Goal: Task Accomplishment & Management: Use online tool/utility

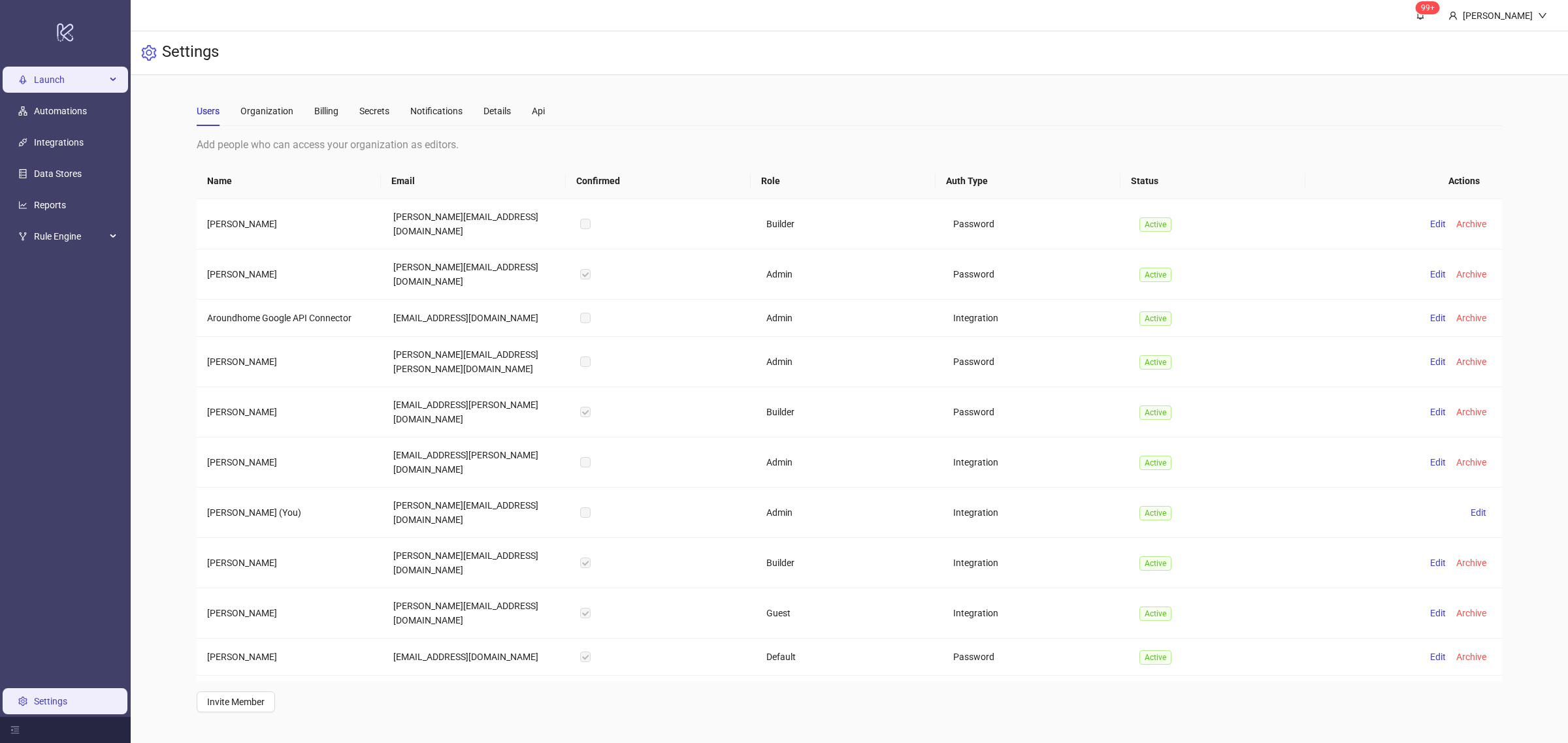
click at [68, 77] on span "Launch" at bounding box center [70, 80] width 72 height 26
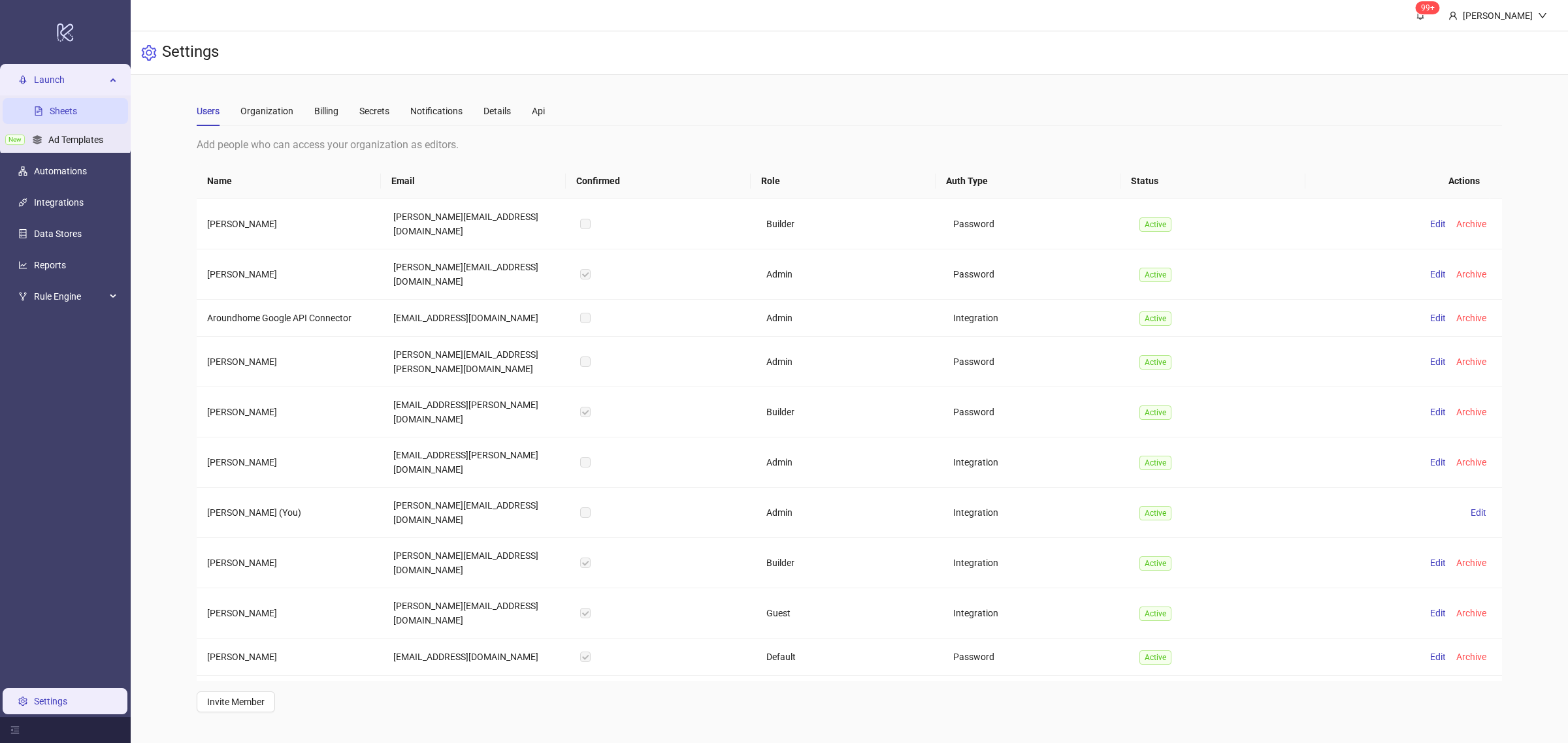
click at [77, 116] on link "Sheets" at bounding box center [63, 111] width 28 height 11
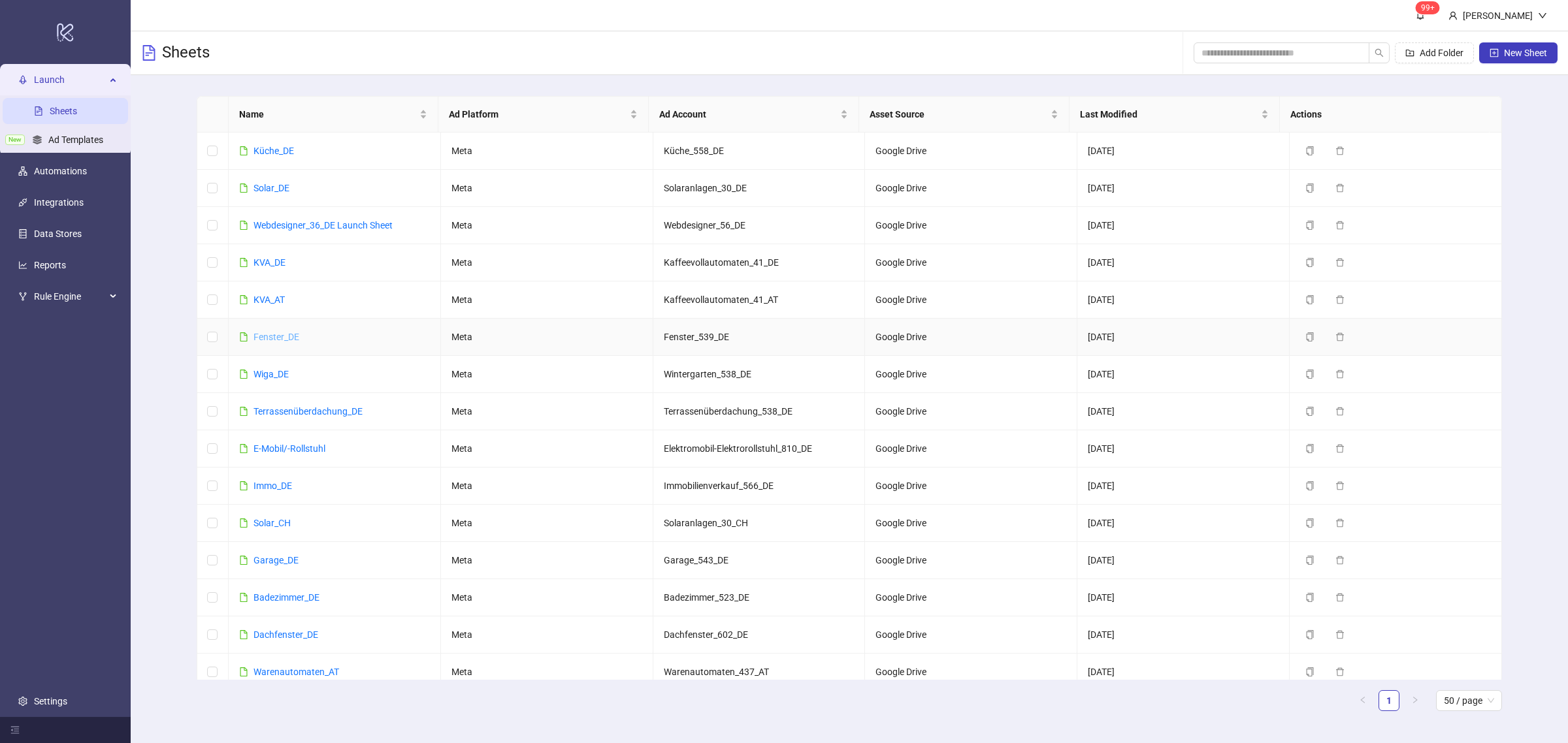
scroll to position [387, 0]
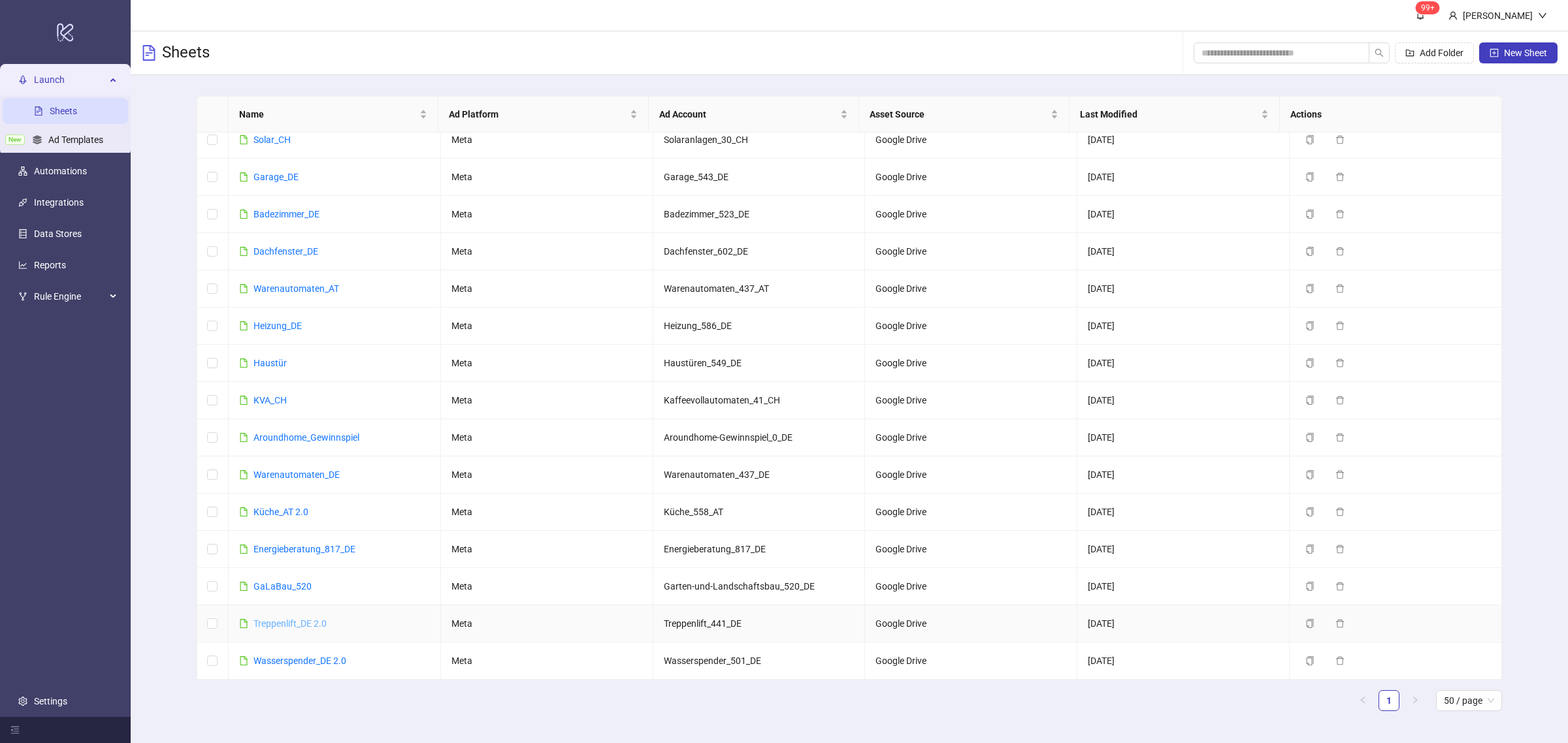
click at [281, 626] on link "Treppenlift_DE 2.0" at bounding box center [289, 624] width 73 height 11
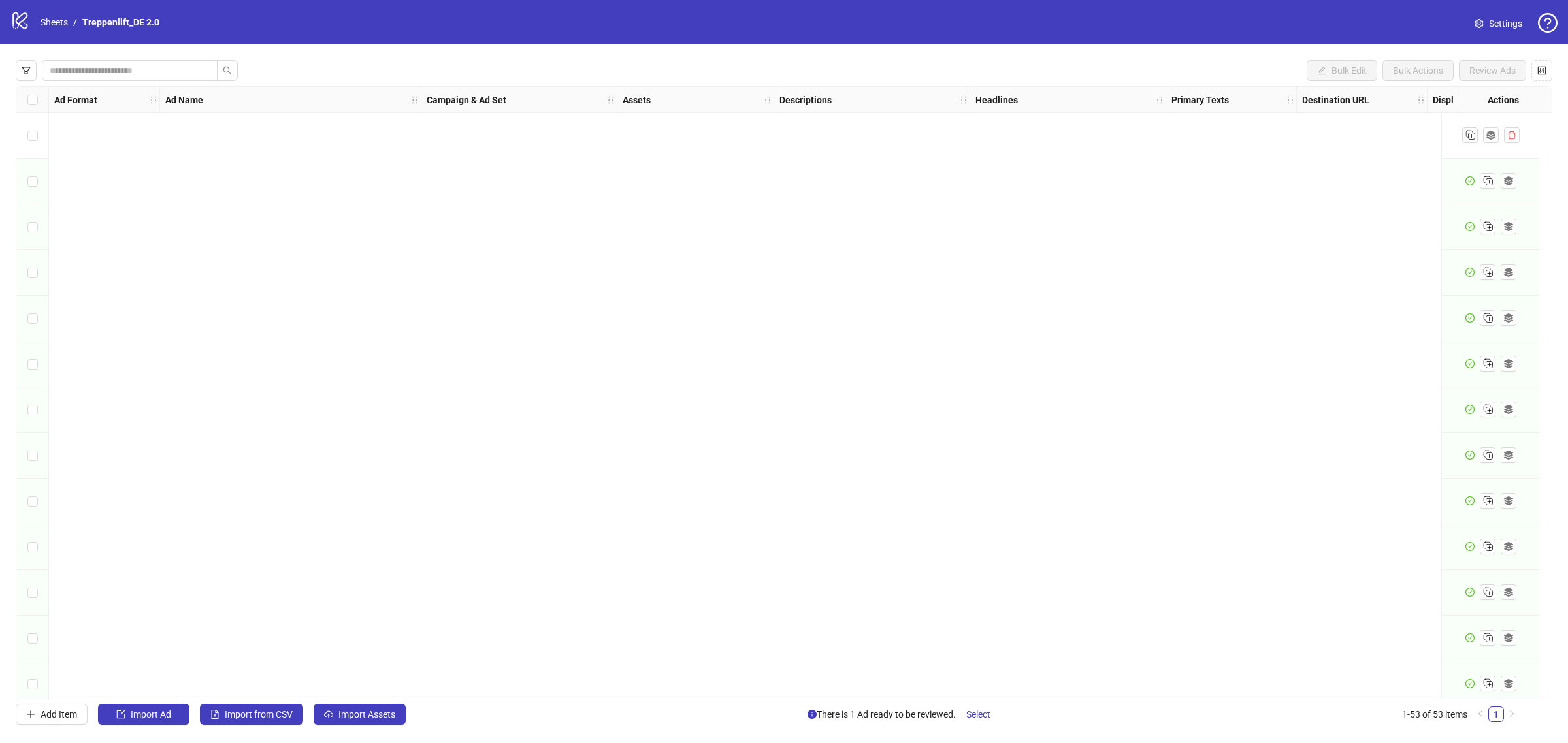
scroll to position [1843, 0]
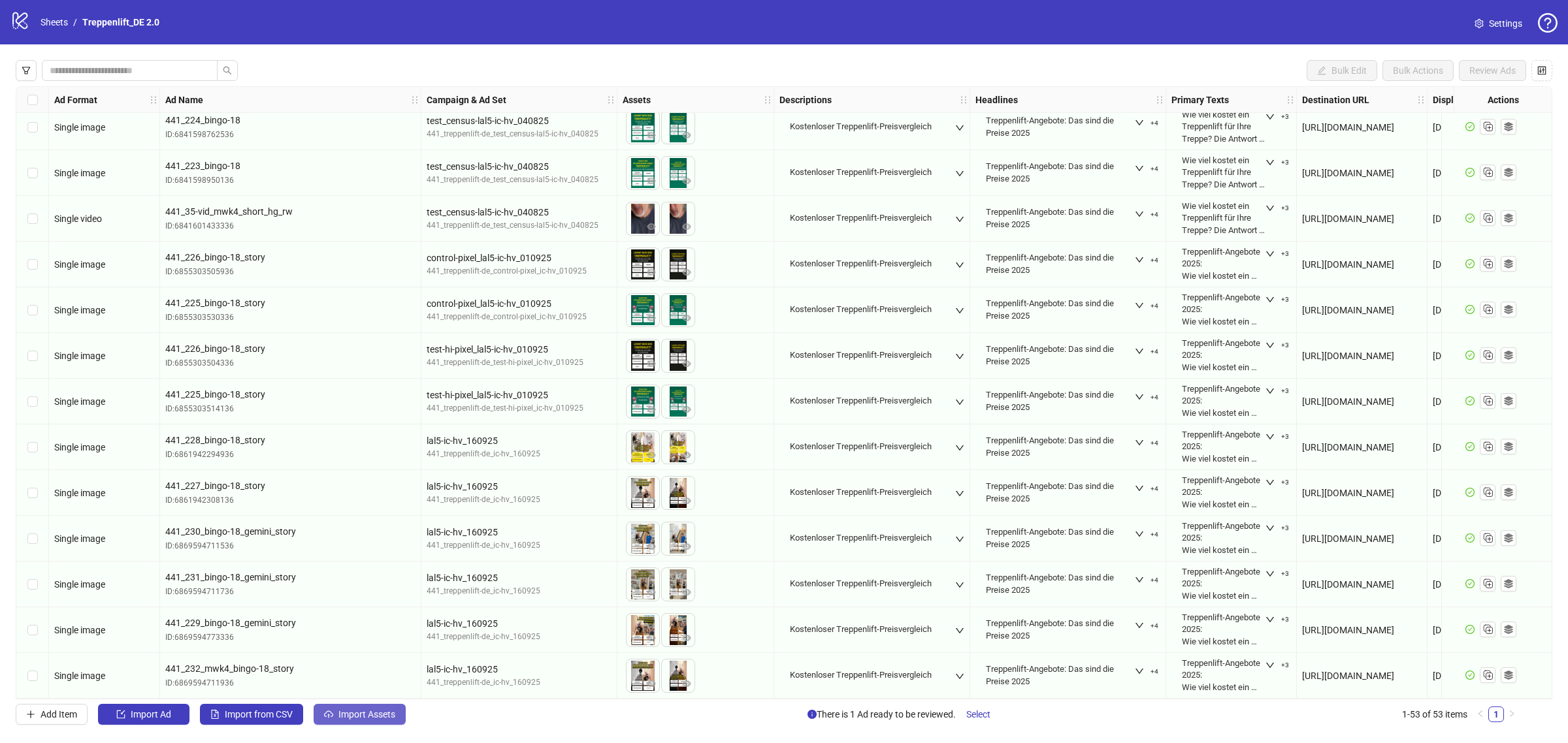
click at [376, 708] on button "Import Assets" at bounding box center [359, 714] width 92 height 21
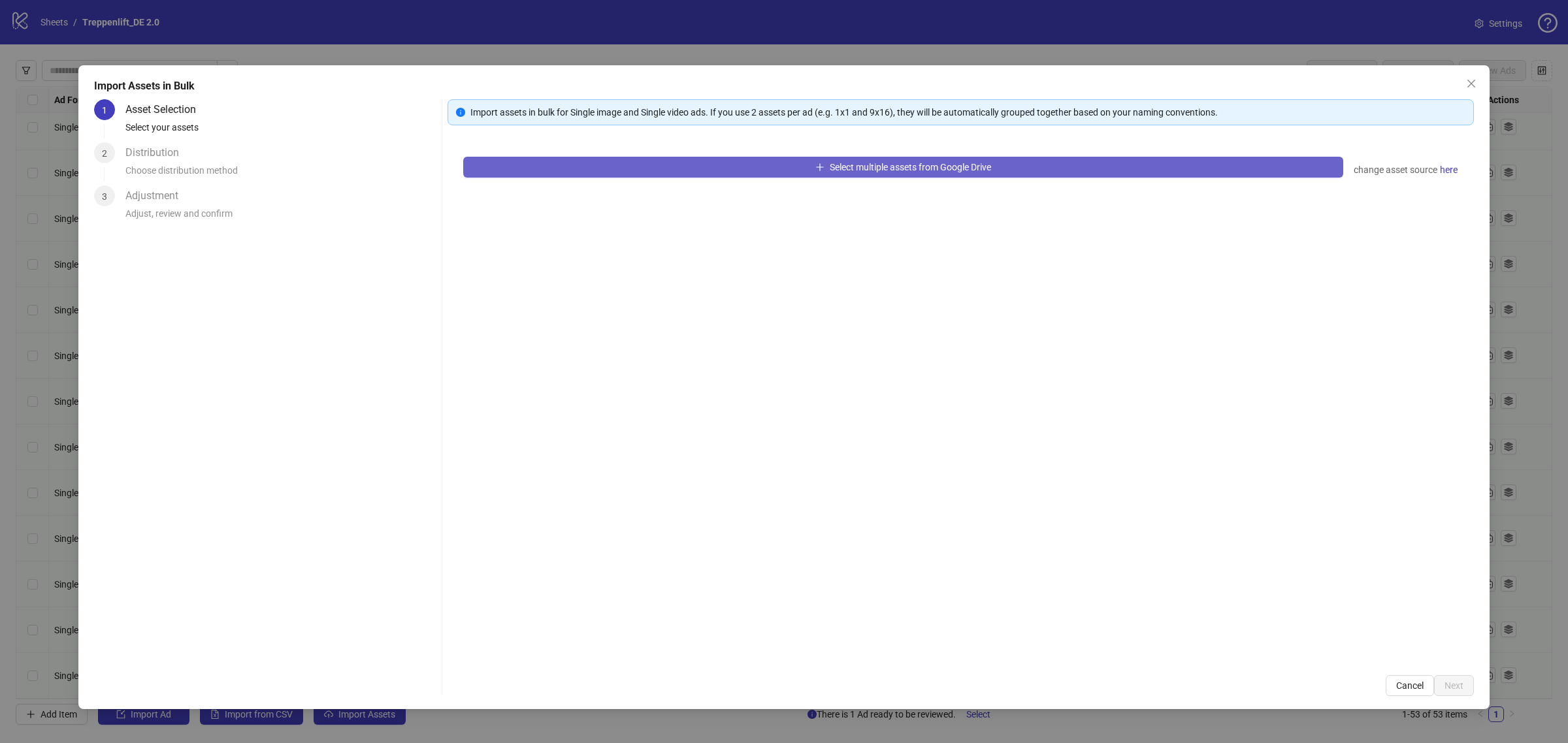
click at [805, 157] on button "Select multiple assets from Google Drive" at bounding box center [902, 168] width 880 height 21
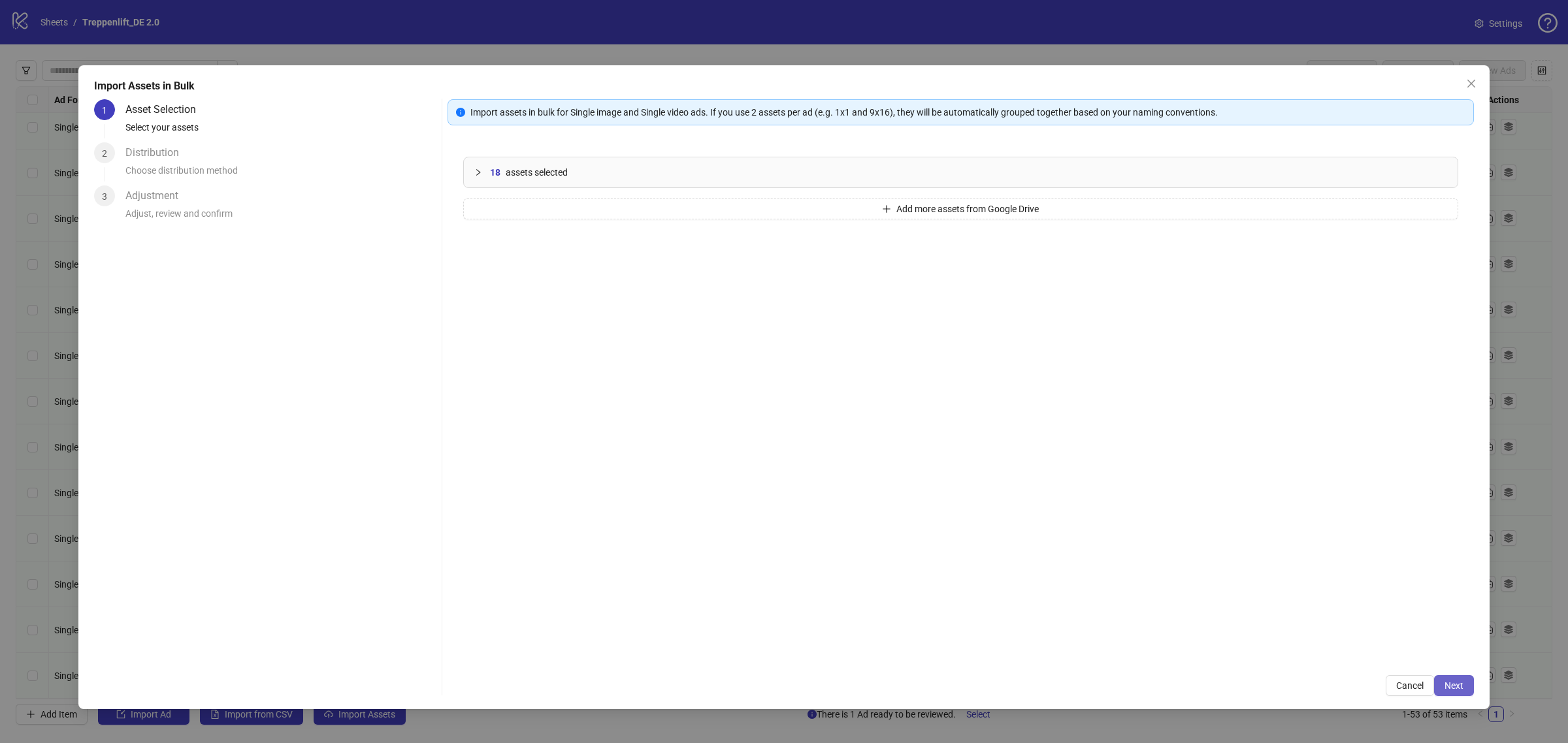
click at [1457, 684] on span "Next" at bounding box center [1453, 686] width 19 height 11
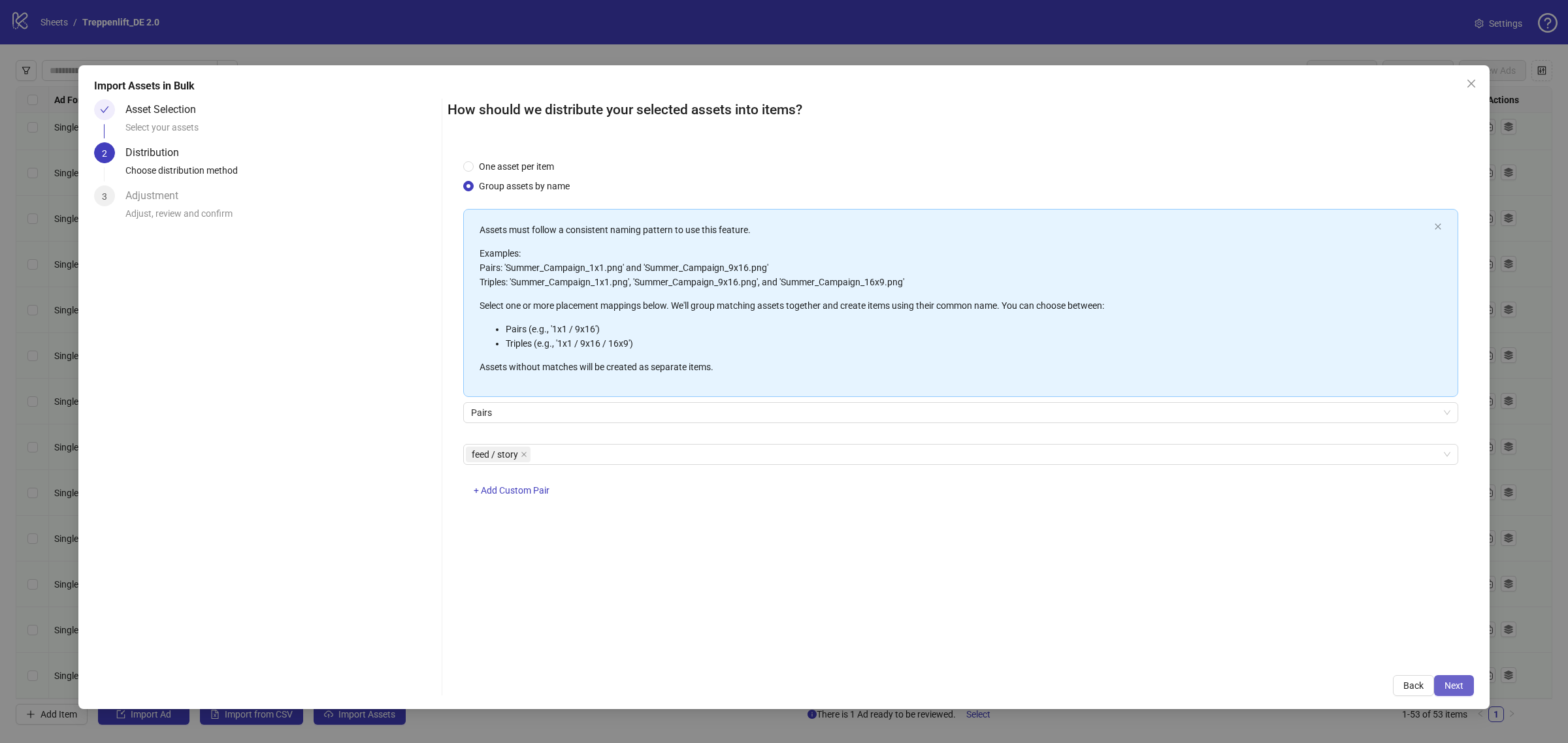
click at [1465, 687] on button "Next" at bounding box center [1453, 686] width 40 height 21
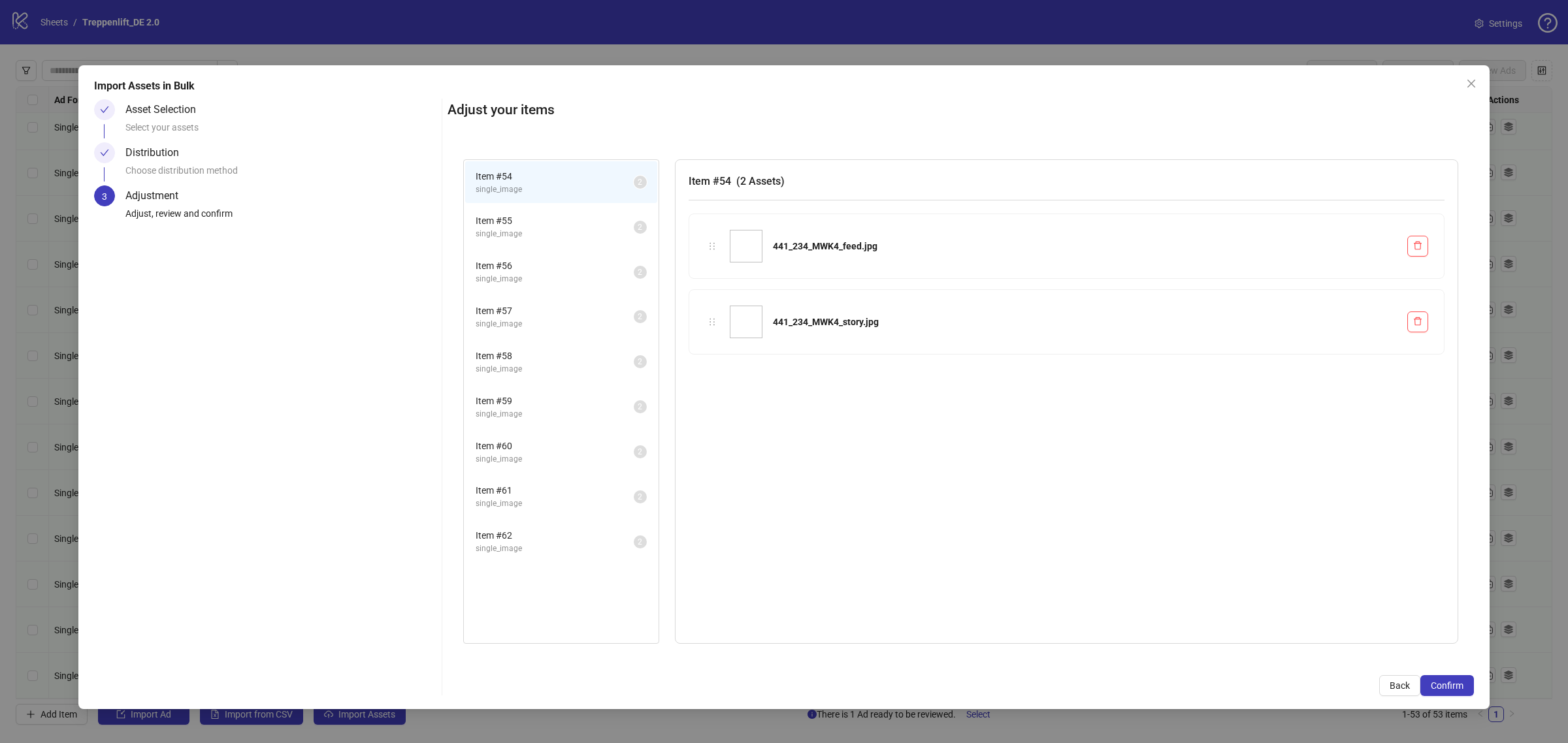
click at [517, 222] on span "Item # 55" at bounding box center [554, 220] width 158 height 14
click at [553, 269] on span "Item # 56" at bounding box center [554, 265] width 158 height 14
click at [553, 318] on span "single_image" at bounding box center [554, 324] width 158 height 13
click at [554, 351] on span "Item # 58" at bounding box center [554, 355] width 158 height 14
click at [552, 394] on span "Item # 59" at bounding box center [554, 400] width 158 height 14
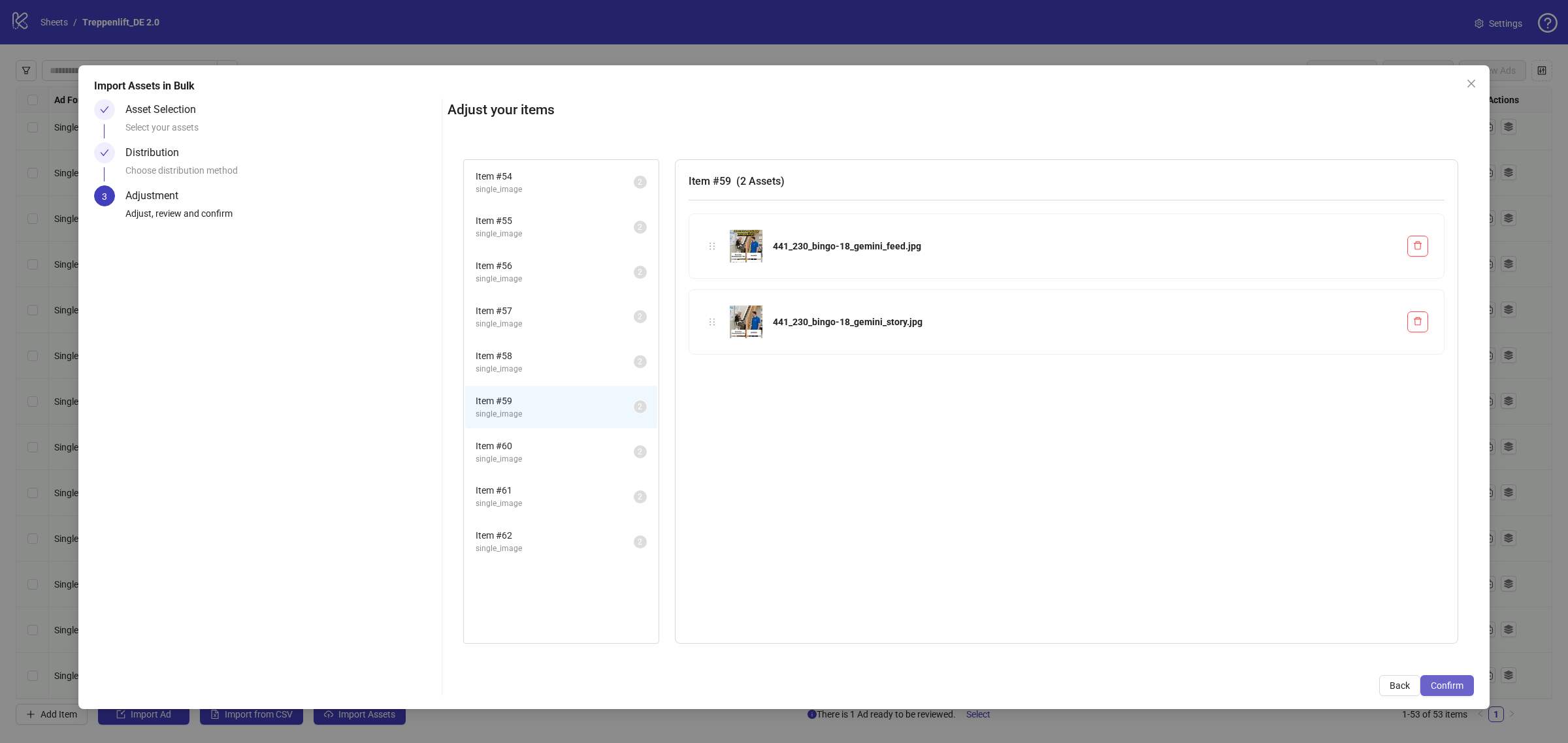
click at [1459, 684] on span "Confirm" at bounding box center [1446, 686] width 32 height 11
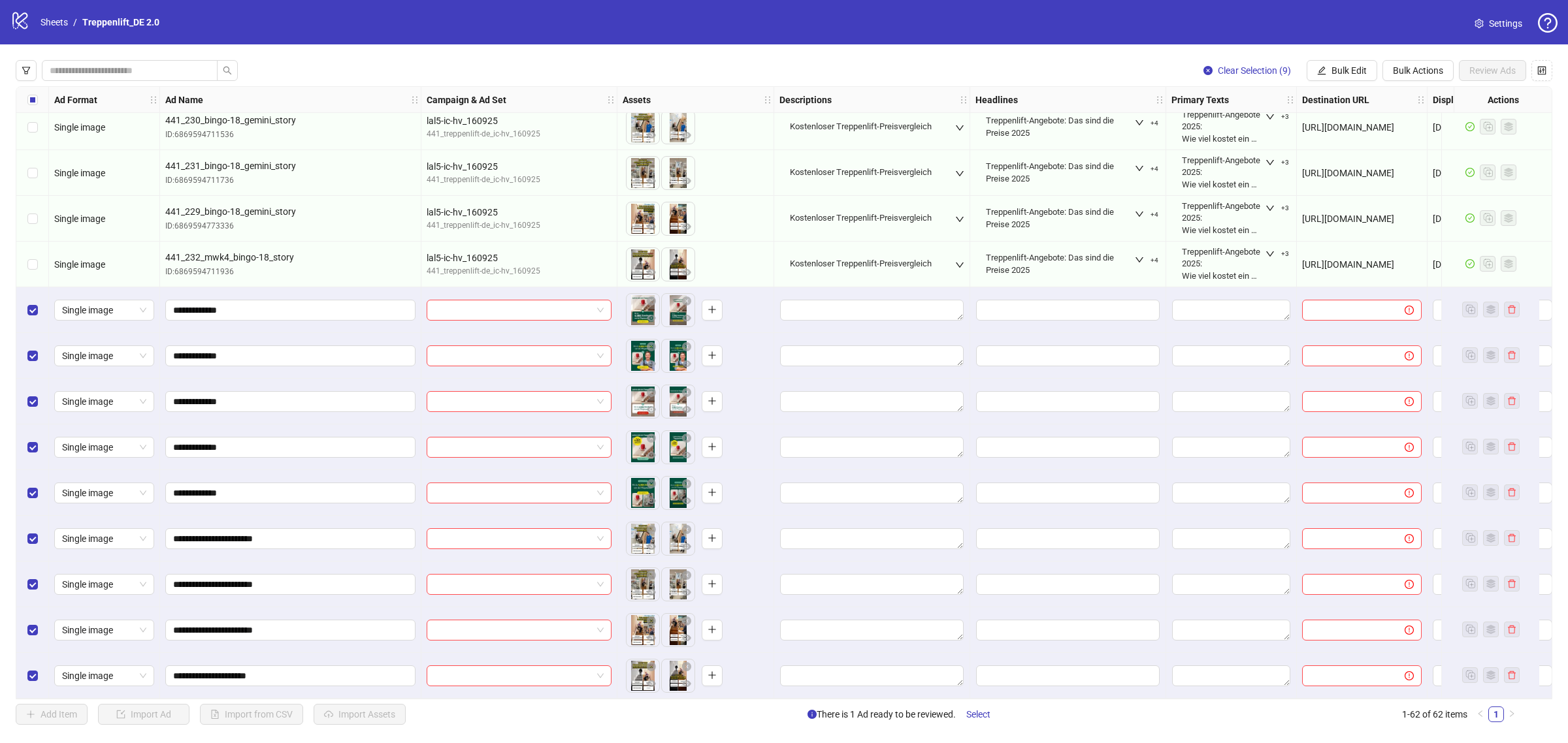
click at [1359, 82] on div "Clear Selection (9) Bulk Edit Bulk Actions Review Ads Ad Format Ad Name Campaig…" at bounding box center [784, 392] width 1568 height 696
click at [1339, 73] on span "Bulk Edit" at bounding box center [1349, 71] width 35 height 11
click at [1344, 122] on span "Name" at bounding box center [1353, 118] width 77 height 14
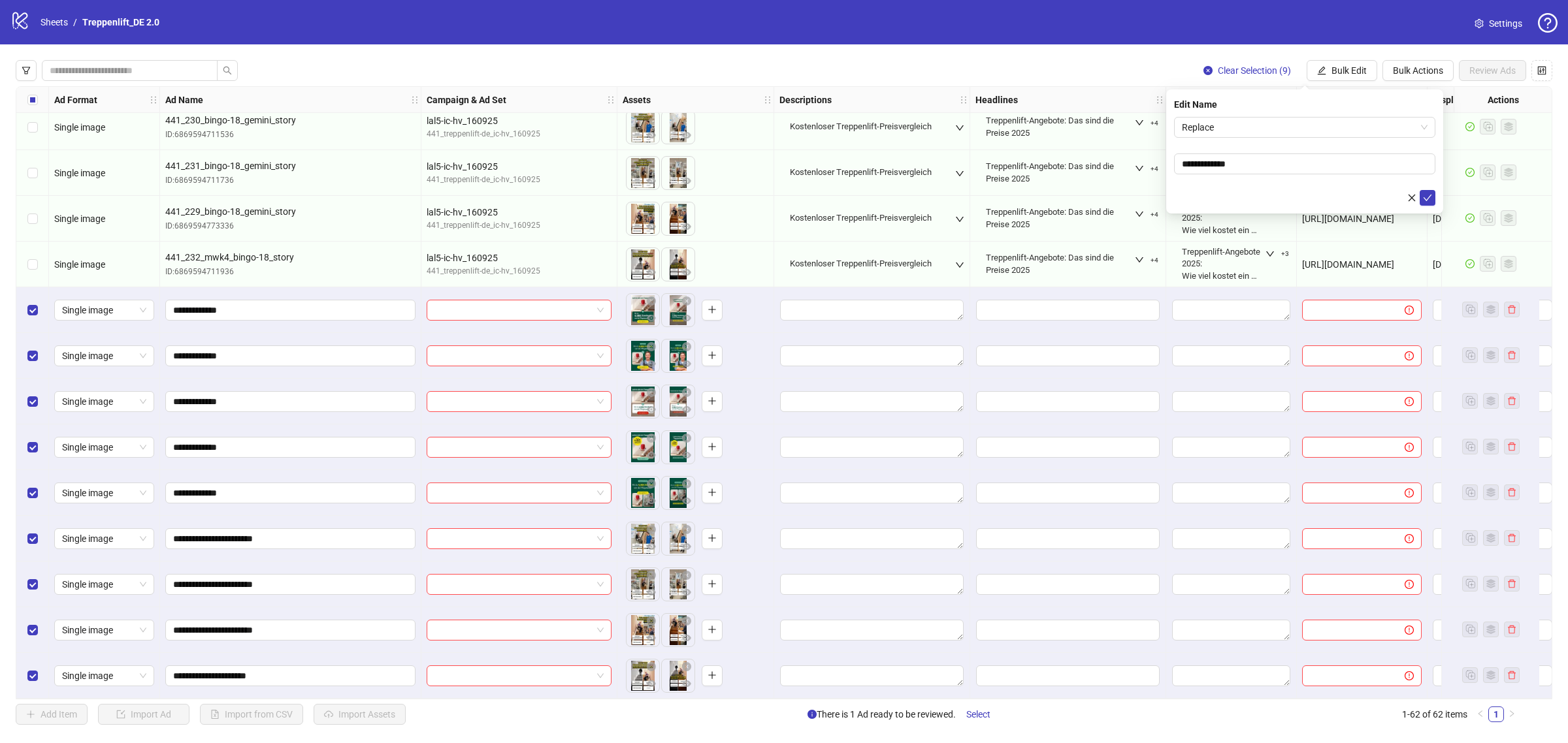
click at [1309, 137] on form "**********" at bounding box center [1304, 162] width 261 height 89
click at [1298, 129] on span "Replace" at bounding box center [1304, 128] width 246 height 20
click at [1277, 192] on div "Add Prefix and Suffix" at bounding box center [1304, 195] width 240 height 14
click at [1269, 213] on form "Add Prefix and Suffix Add Prefix and Suffix" at bounding box center [1304, 180] width 261 height 125
click at [1269, 213] on form "Add Prefix and Suffix" at bounding box center [1304, 180] width 261 height 125
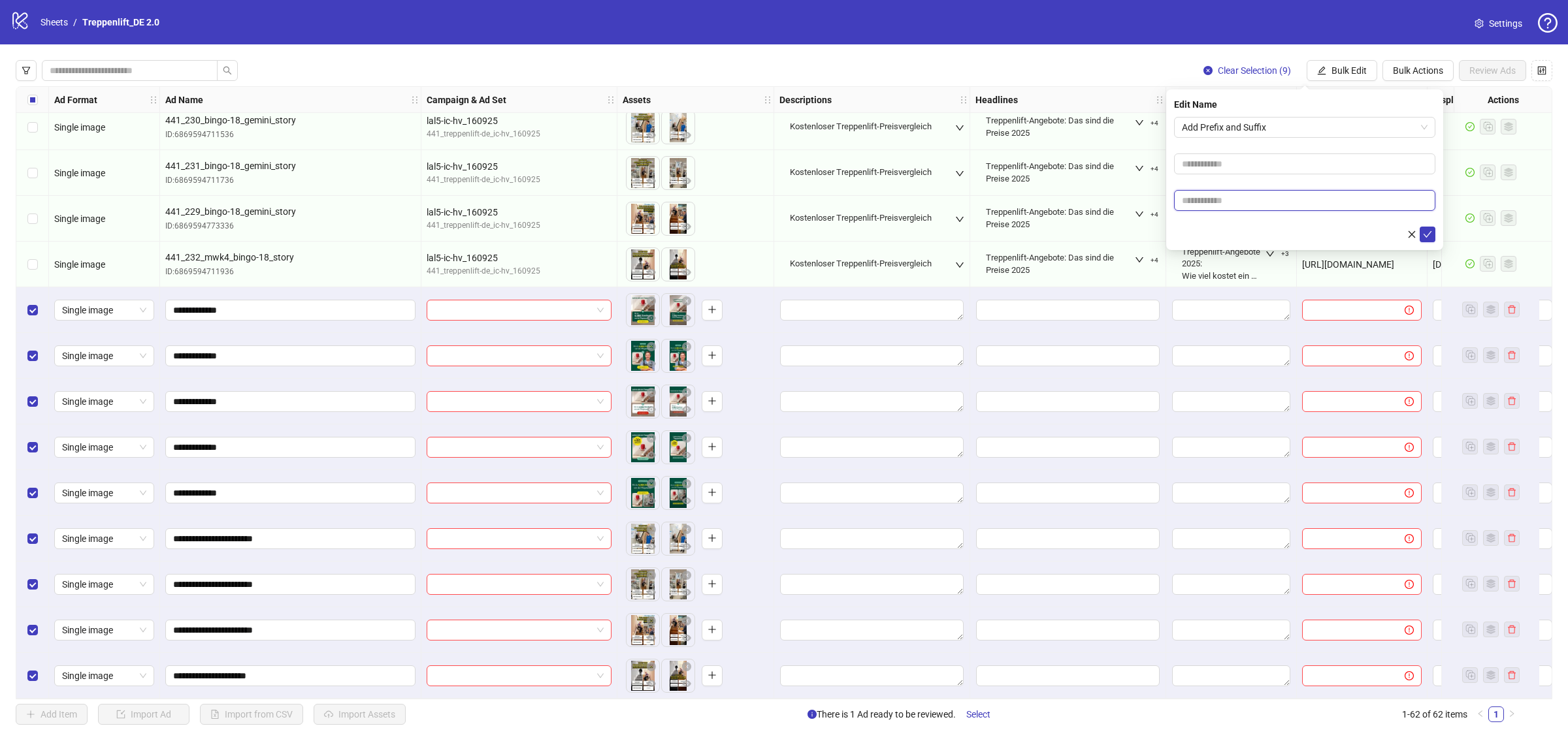
click at [1269, 203] on input "text" at bounding box center [1304, 201] width 261 height 21
type input "*****"
click at [1432, 235] on button "submit" at bounding box center [1427, 234] width 16 height 16
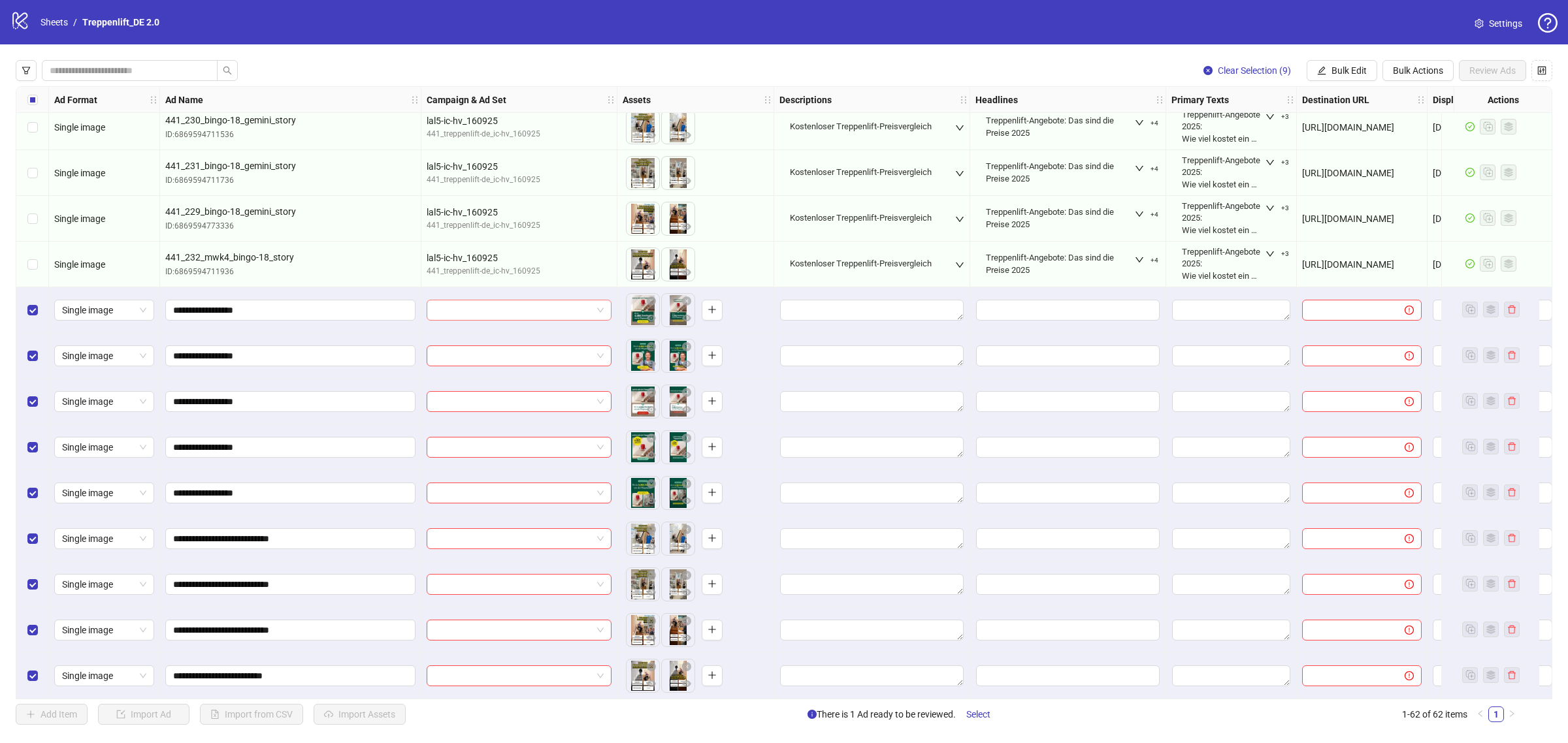
click at [546, 301] on input "search" at bounding box center [513, 310] width 158 height 20
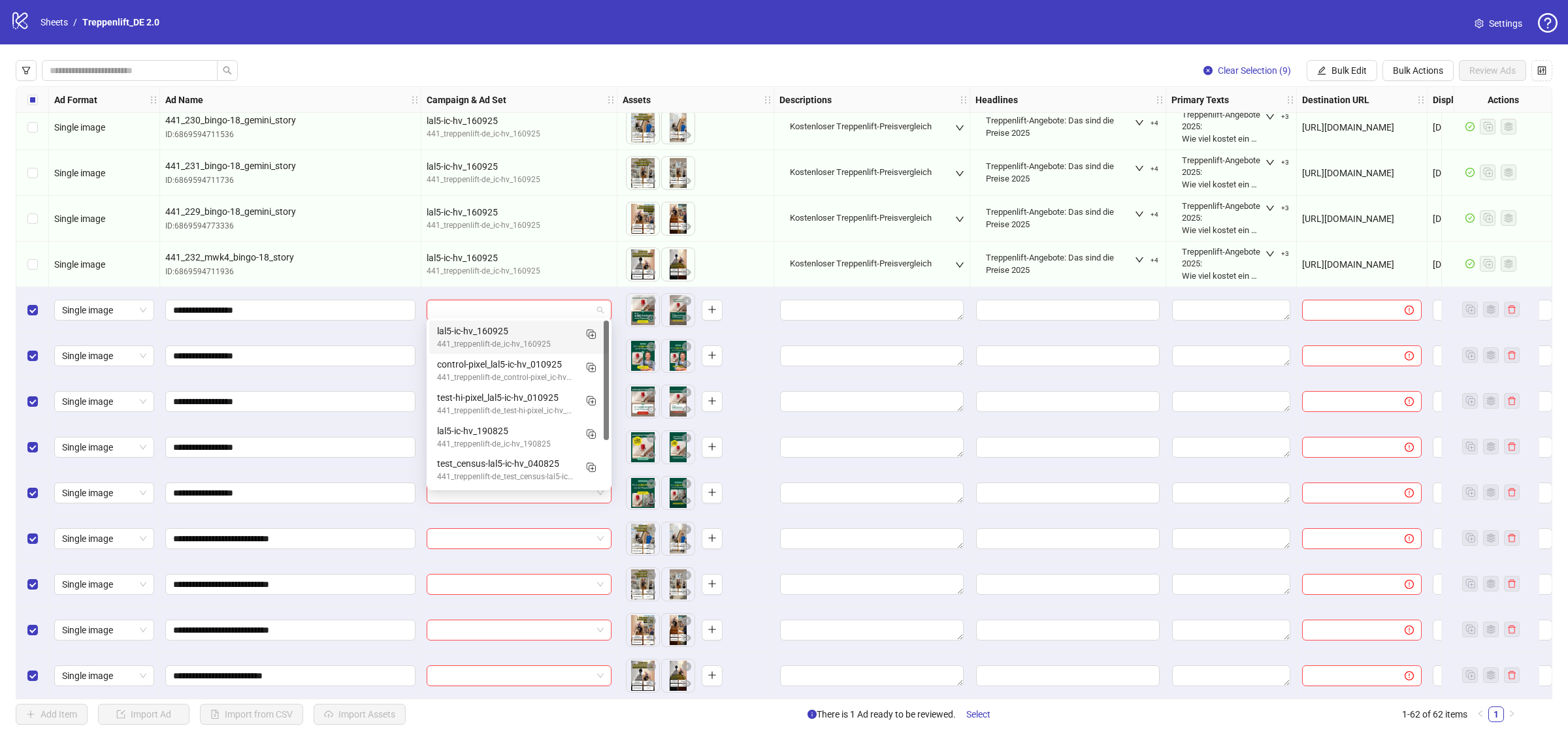
click at [539, 328] on div "lal5-ic-hv_160925" at bounding box center [506, 331] width 137 height 14
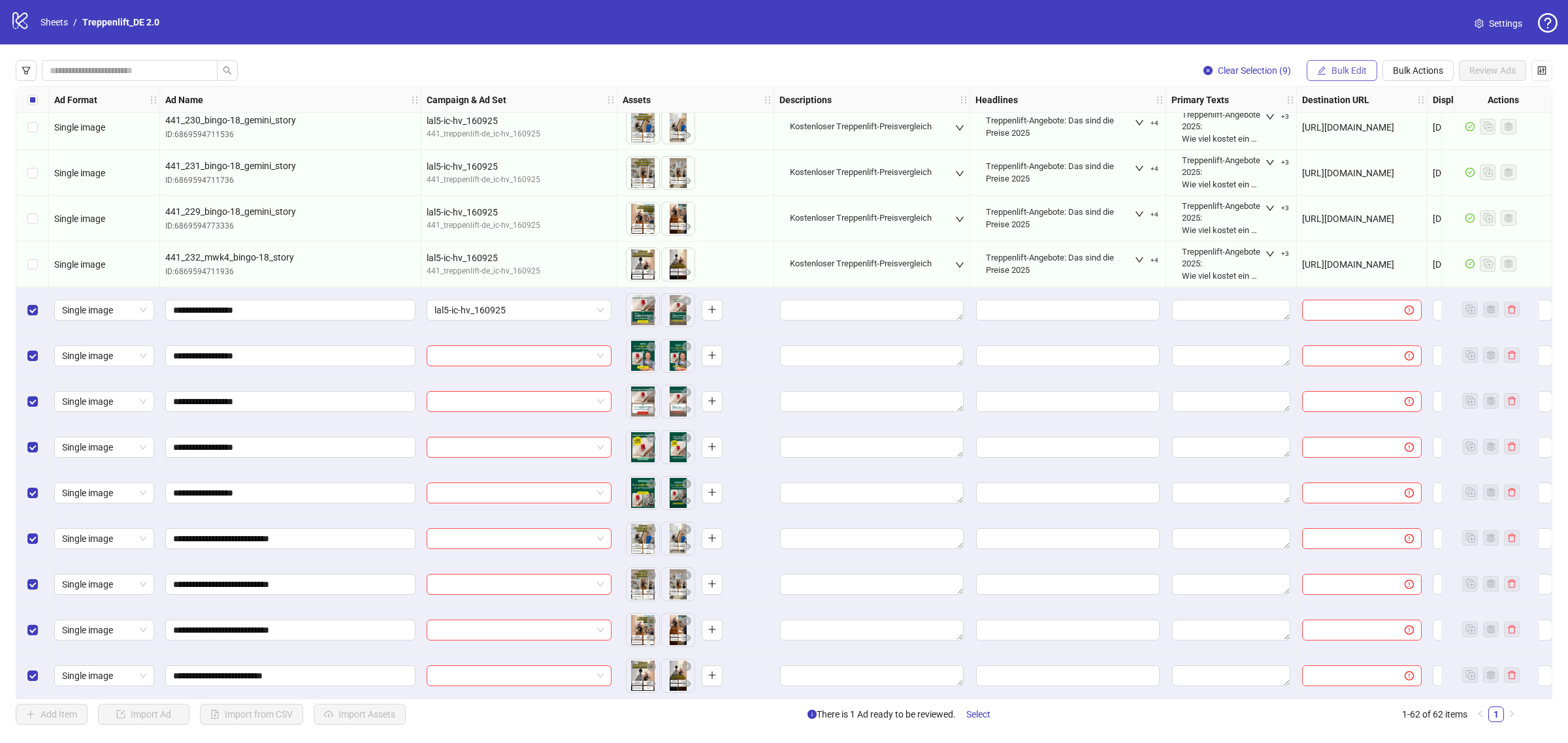
click at [1333, 73] on span "Bulk Edit" at bounding box center [1349, 71] width 35 height 11
click at [1331, 137] on span "Campaign & Ad Set" at bounding box center [1353, 139] width 77 height 14
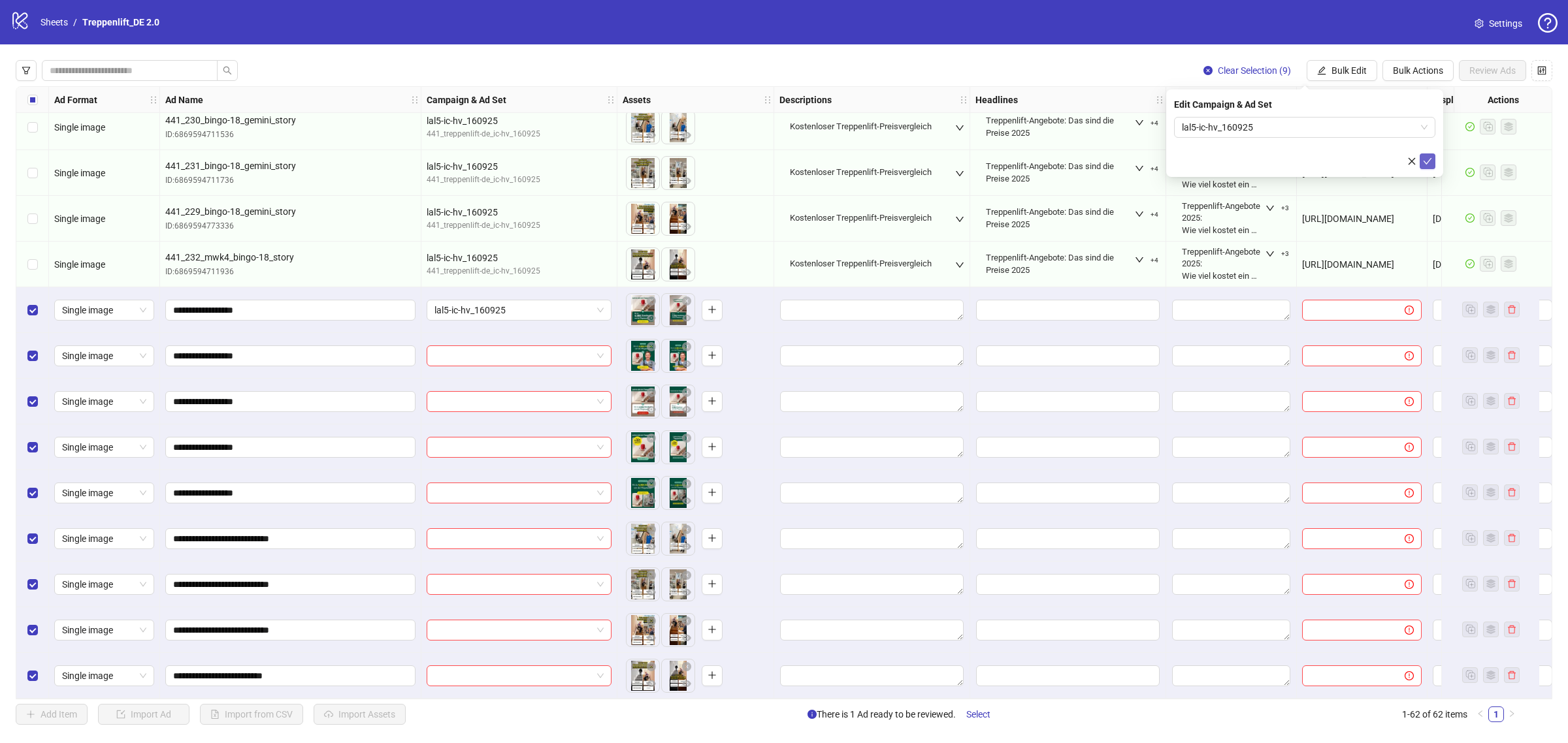
click at [1424, 160] on icon "check" at bounding box center [1428, 162] width 9 height 9
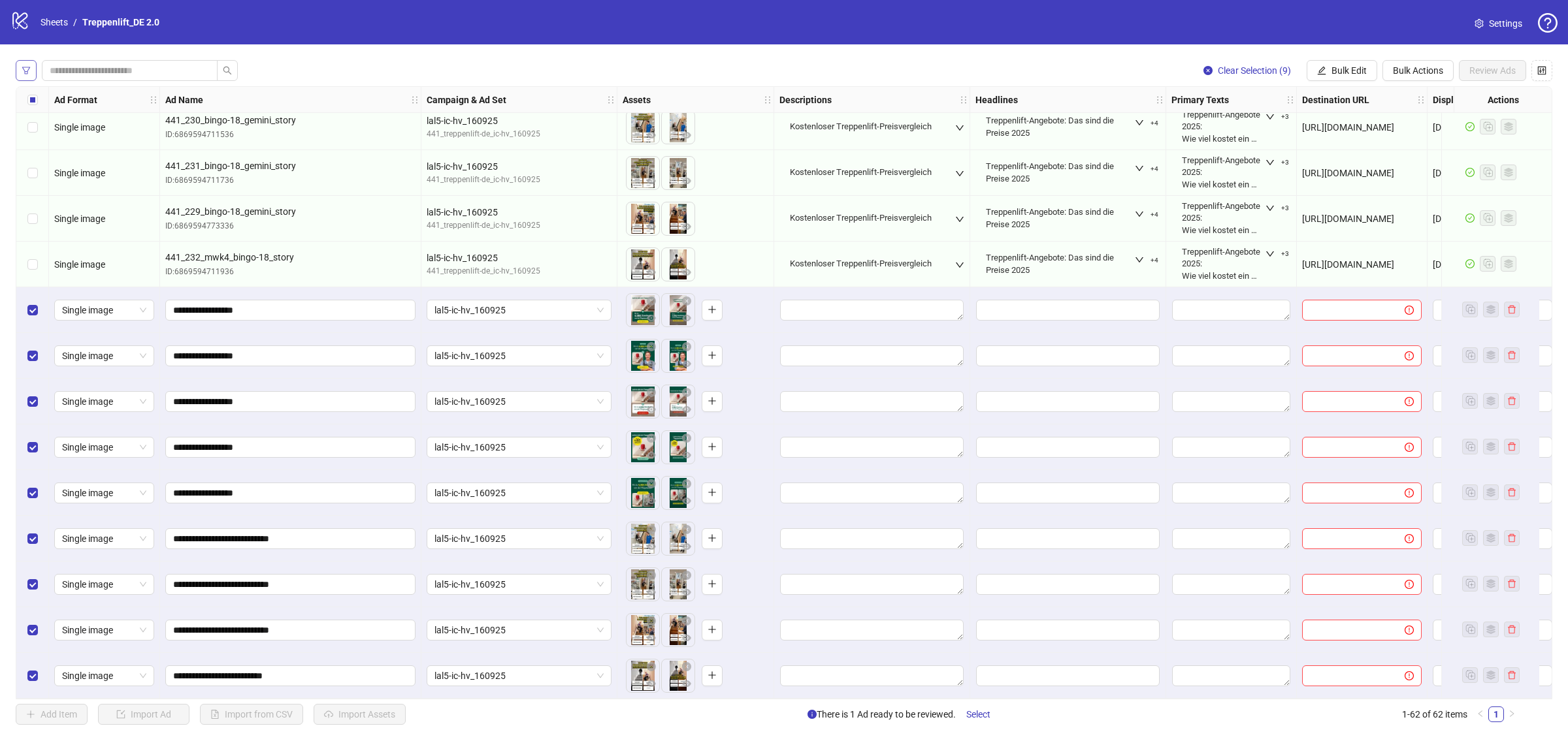
click at [28, 72] on icon "filter" at bounding box center [26, 71] width 9 height 9
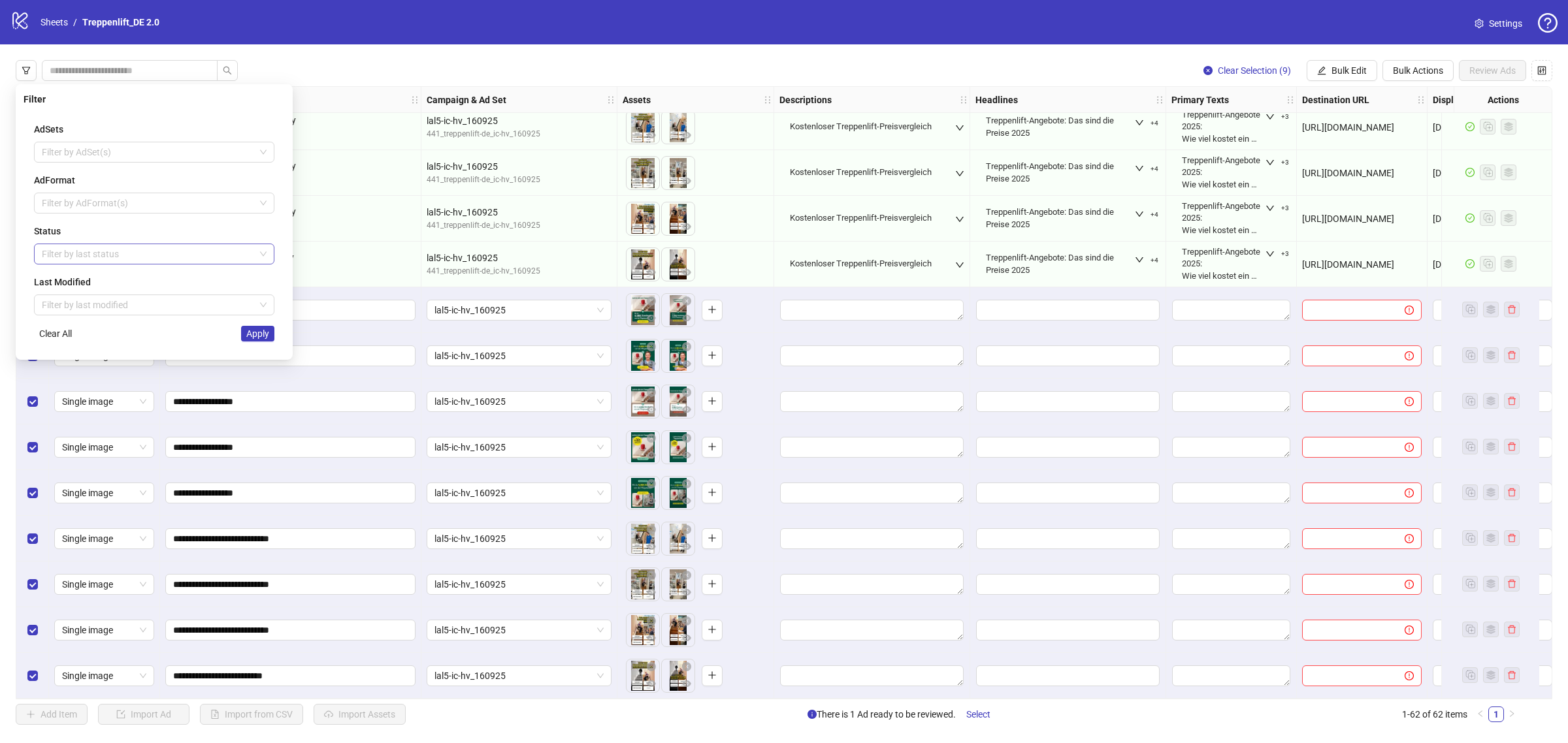
click at [113, 255] on div at bounding box center [147, 254] width 222 height 18
click at [116, 285] on div "Draft" at bounding box center [154, 280] width 219 height 14
click at [218, 352] on div "AdSets Filter by AdSet(s) AdFormat Filter by AdFormat(s) Status Draft Last Modi…" at bounding box center [154, 232] width 261 height 240
click at [246, 343] on div "AdSets Filter by AdSet(s) AdFormat Filter by AdFormat(s) Status Draft Last Modi…" at bounding box center [154, 232] width 261 height 240
click at [248, 341] on button "Apply" at bounding box center [258, 334] width 33 height 16
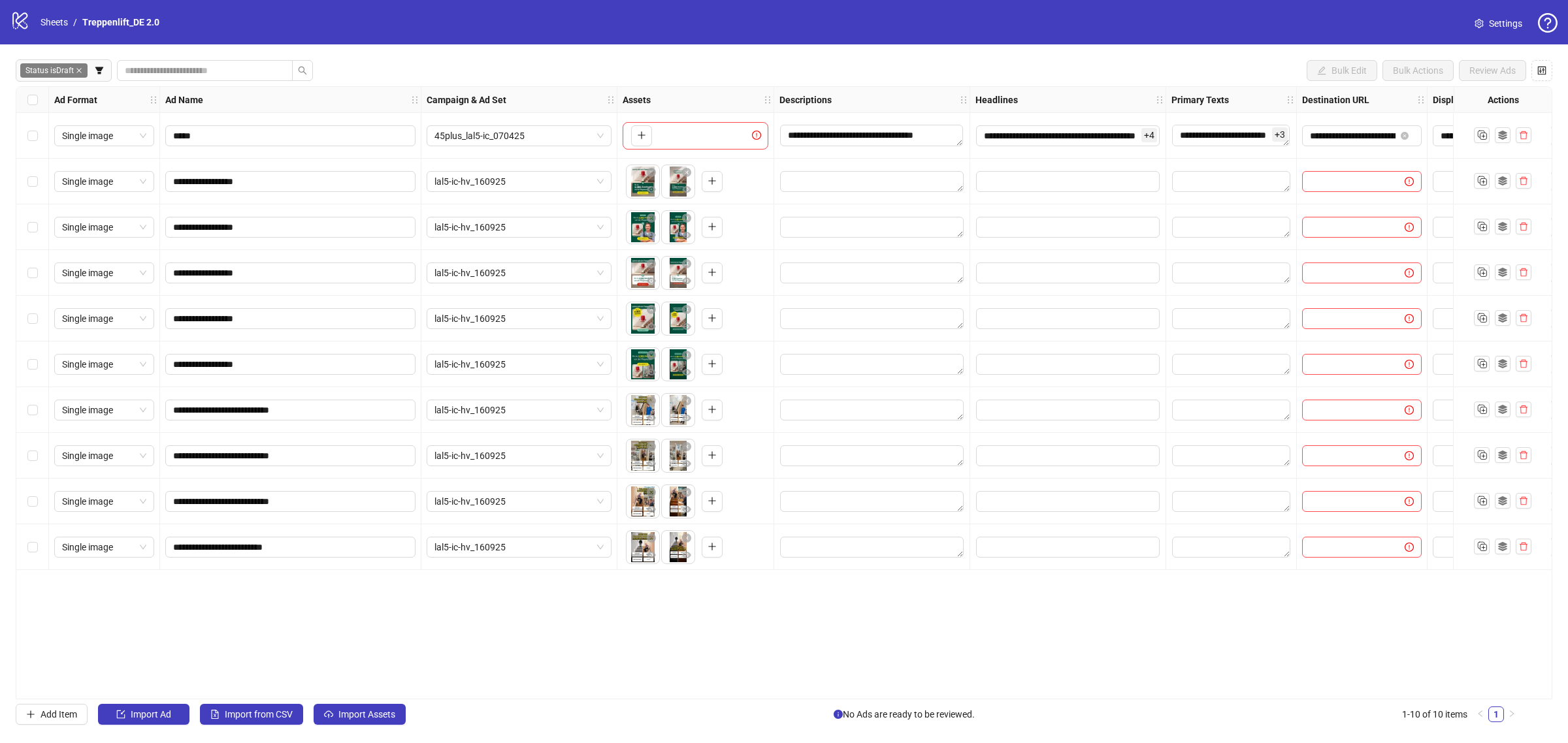
scroll to position [0, 0]
click at [38, 412] on div "Select row 7" at bounding box center [32, 410] width 32 height 46
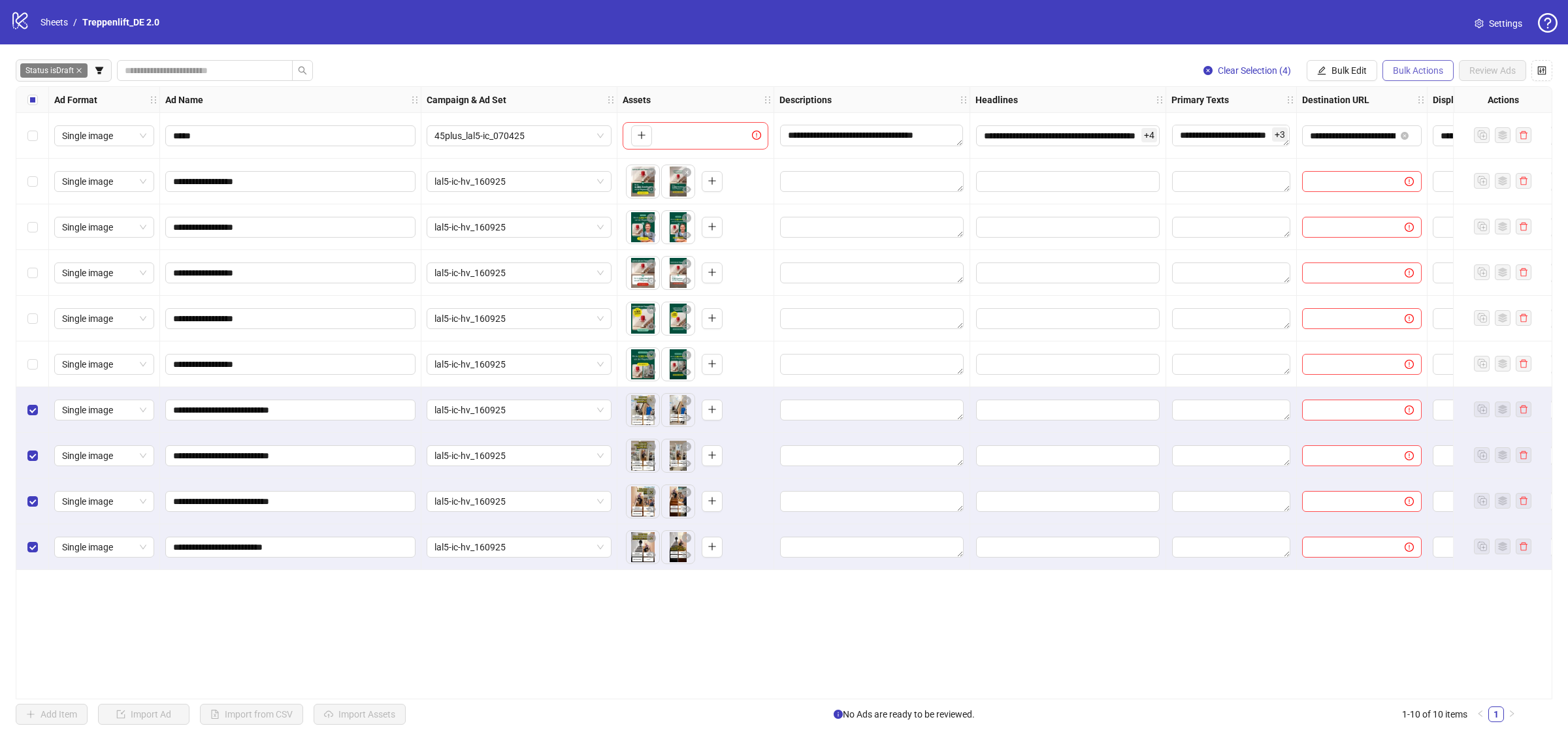
click at [1409, 73] on span "Bulk Actions" at bounding box center [1418, 71] width 50 height 11
click at [1429, 102] on span "Delete" at bounding box center [1436, 97] width 91 height 14
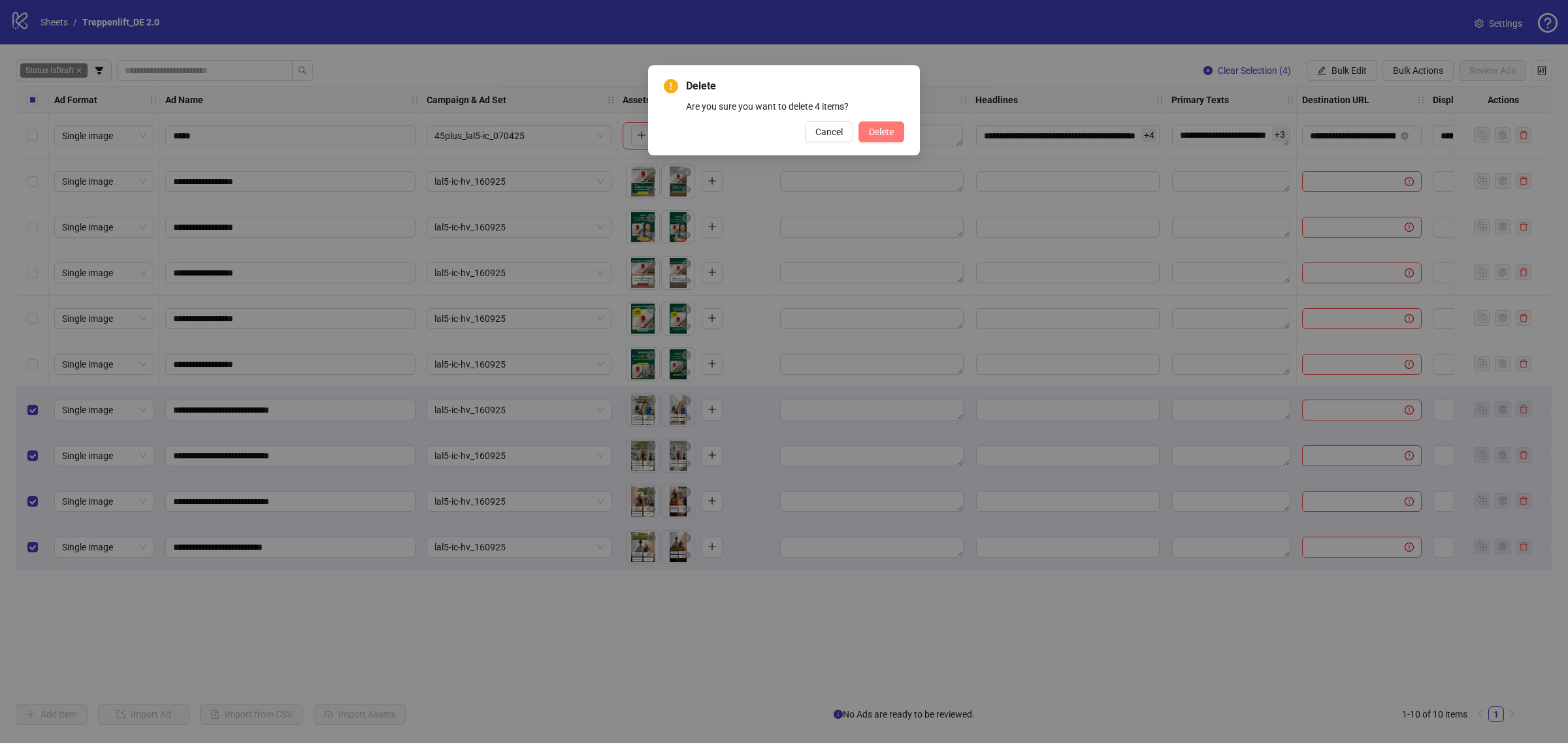
click at [893, 128] on span "Delete" at bounding box center [881, 132] width 25 height 11
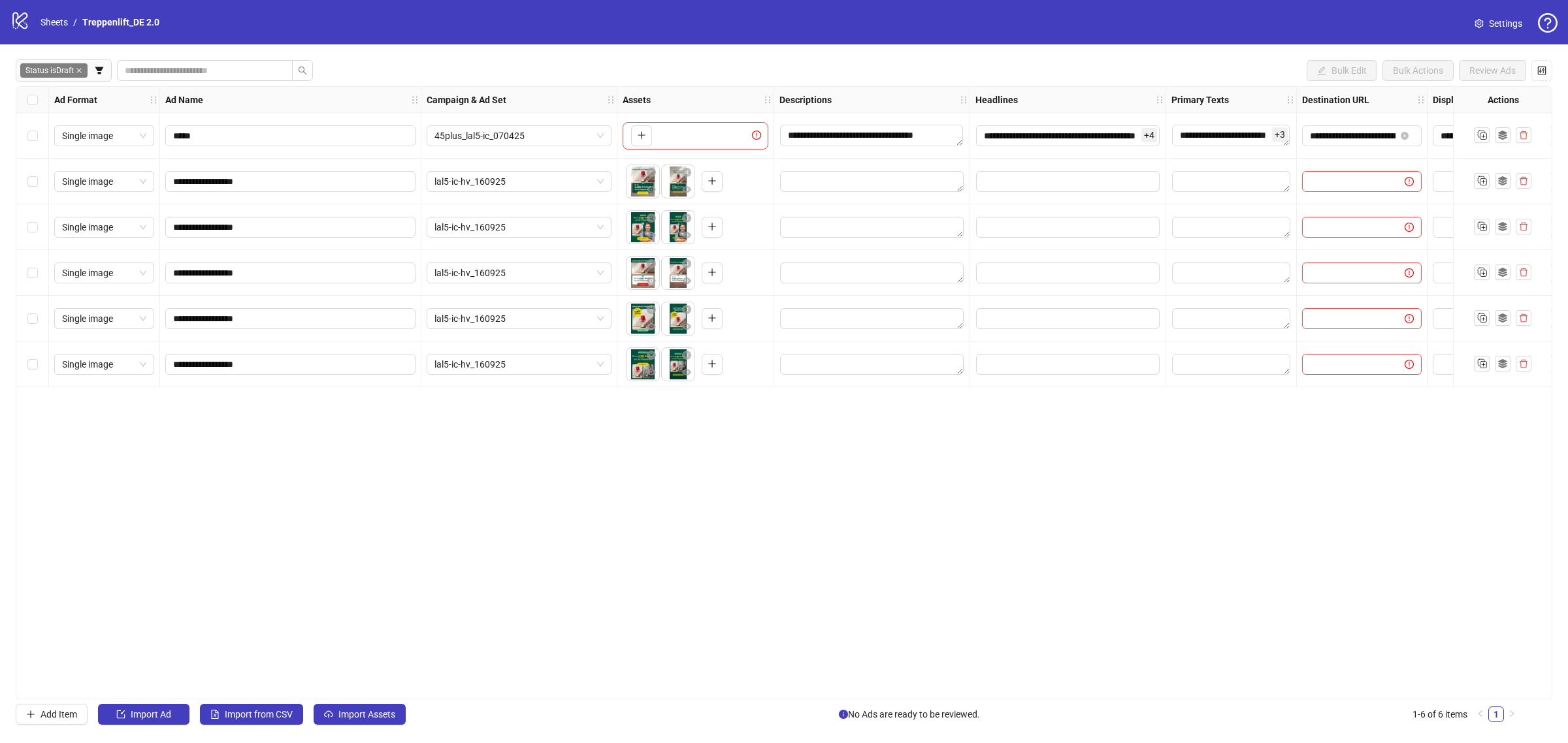
click at [38, 92] on div "Select all rows" at bounding box center [32, 100] width 32 height 26
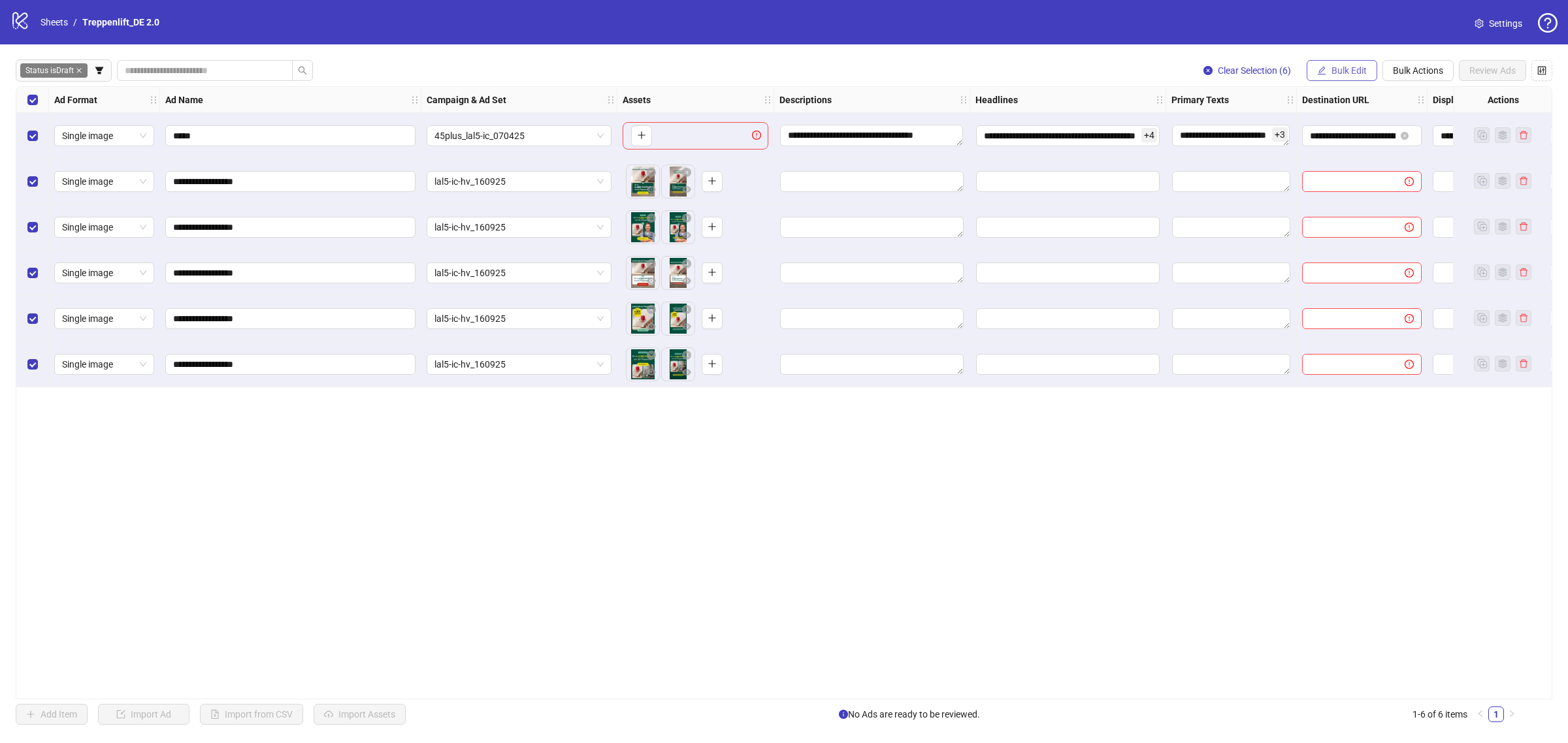
click at [1328, 61] on button "Bulk Edit" at bounding box center [1342, 71] width 71 height 21
click at [1327, 151] on li "Descriptions" at bounding box center [1354, 160] width 93 height 21
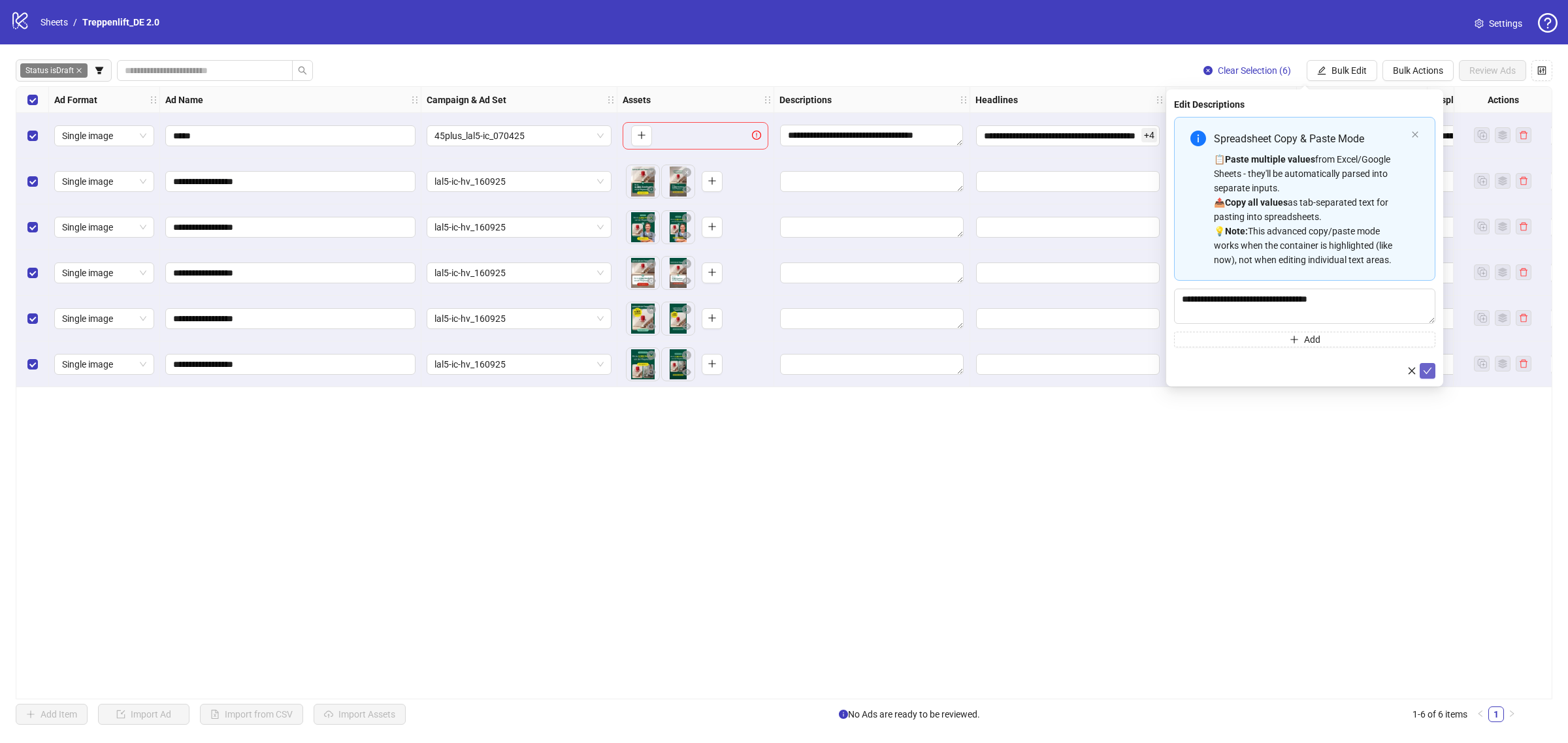
click at [1428, 370] on icon "check" at bounding box center [1428, 371] width 9 height 9
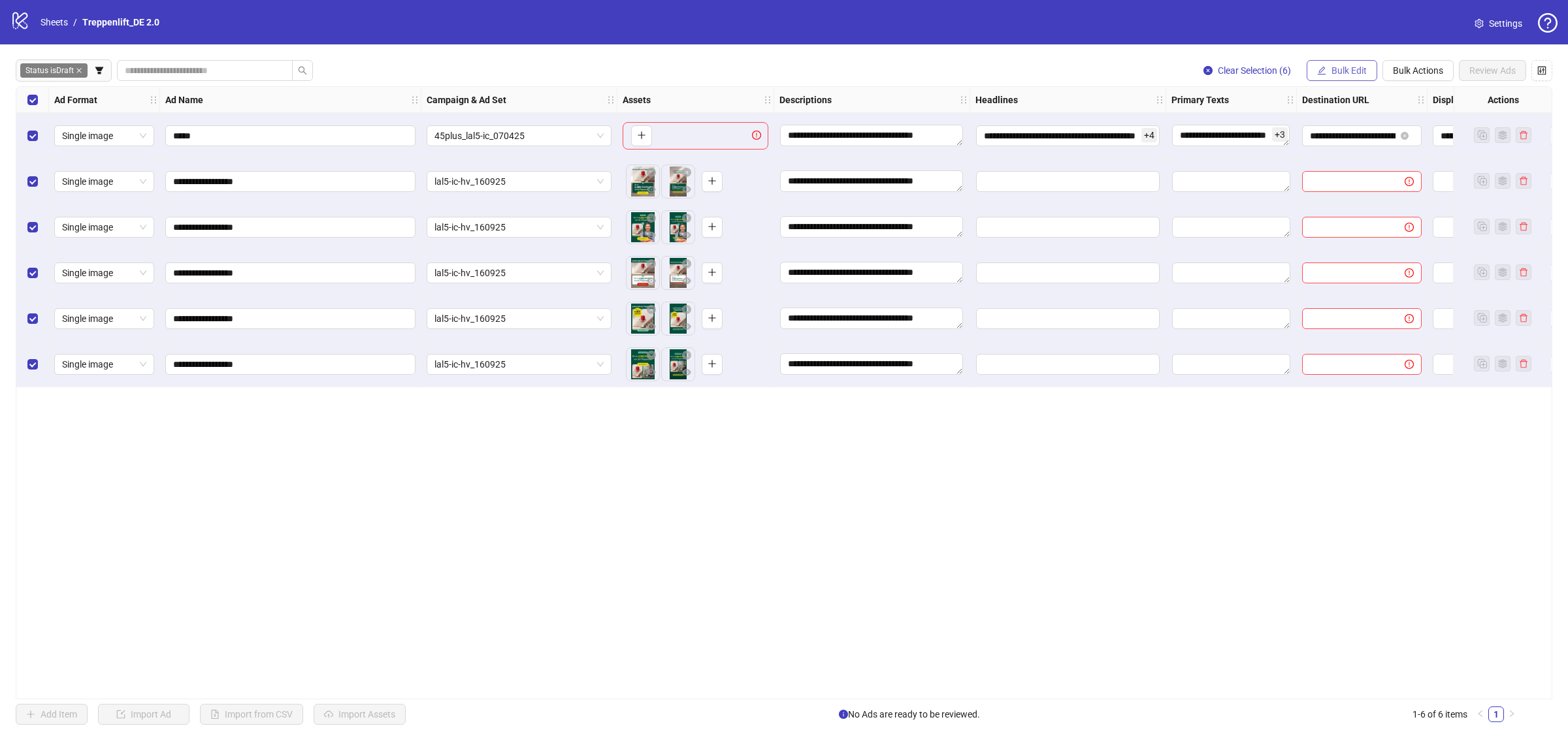
click at [1352, 69] on span "Bulk Edit" at bounding box center [1349, 71] width 35 height 11
click at [1359, 172] on li "Headlines" at bounding box center [1354, 181] width 93 height 21
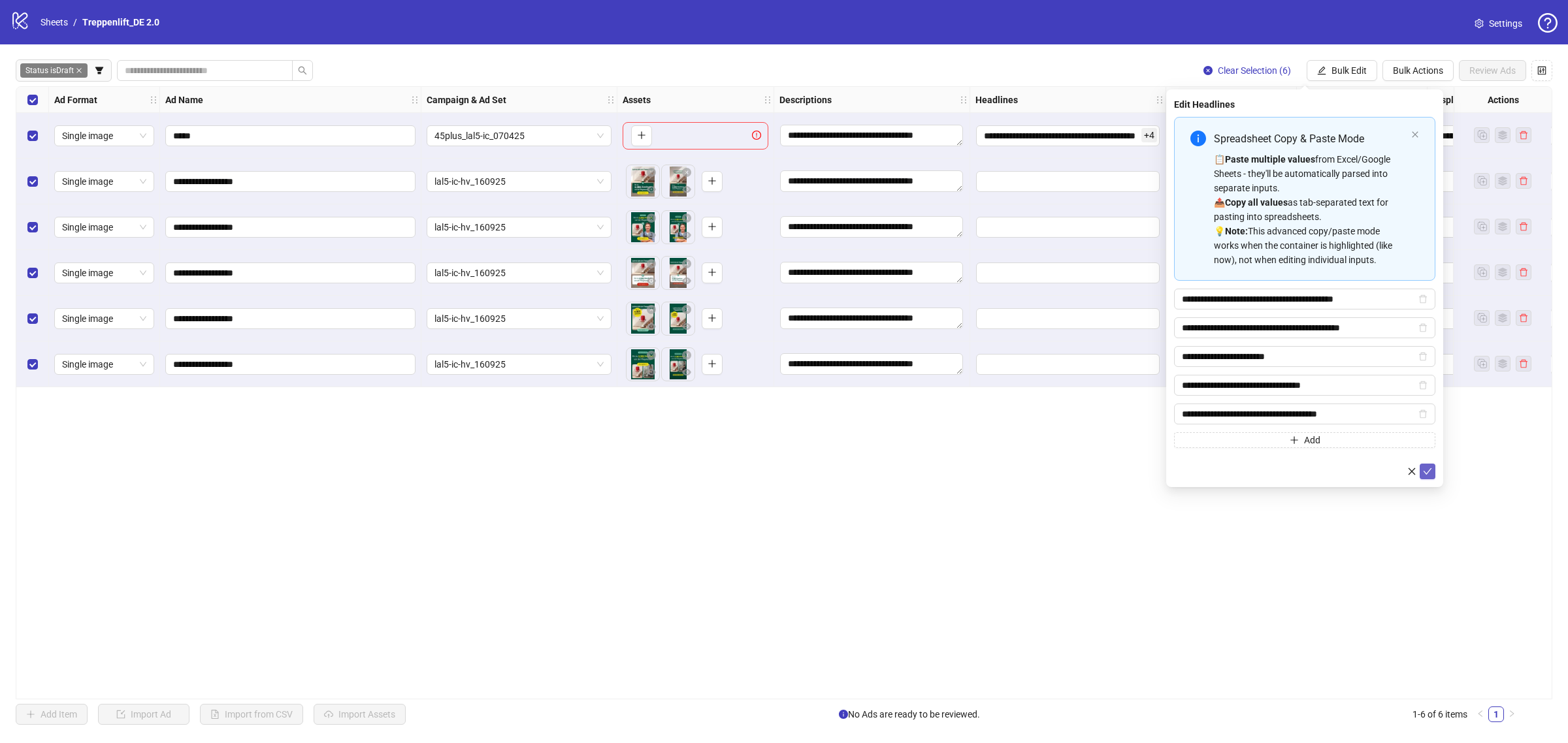
click at [1423, 473] on icon "check" at bounding box center [1428, 472] width 9 height 9
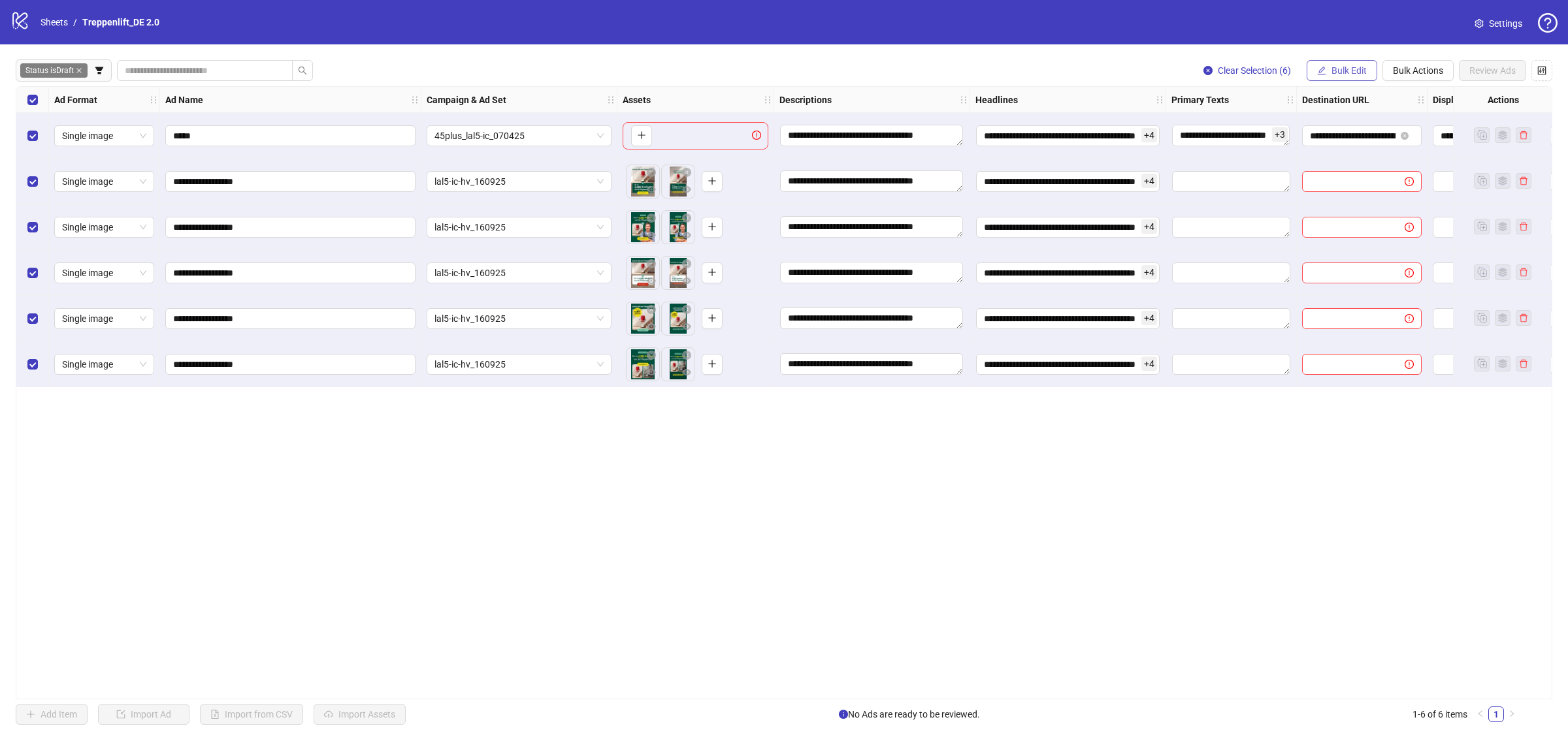
click at [1344, 80] on button "Bulk Edit" at bounding box center [1342, 71] width 71 height 21
click at [1356, 199] on span "Primary Texts" at bounding box center [1353, 201] width 77 height 14
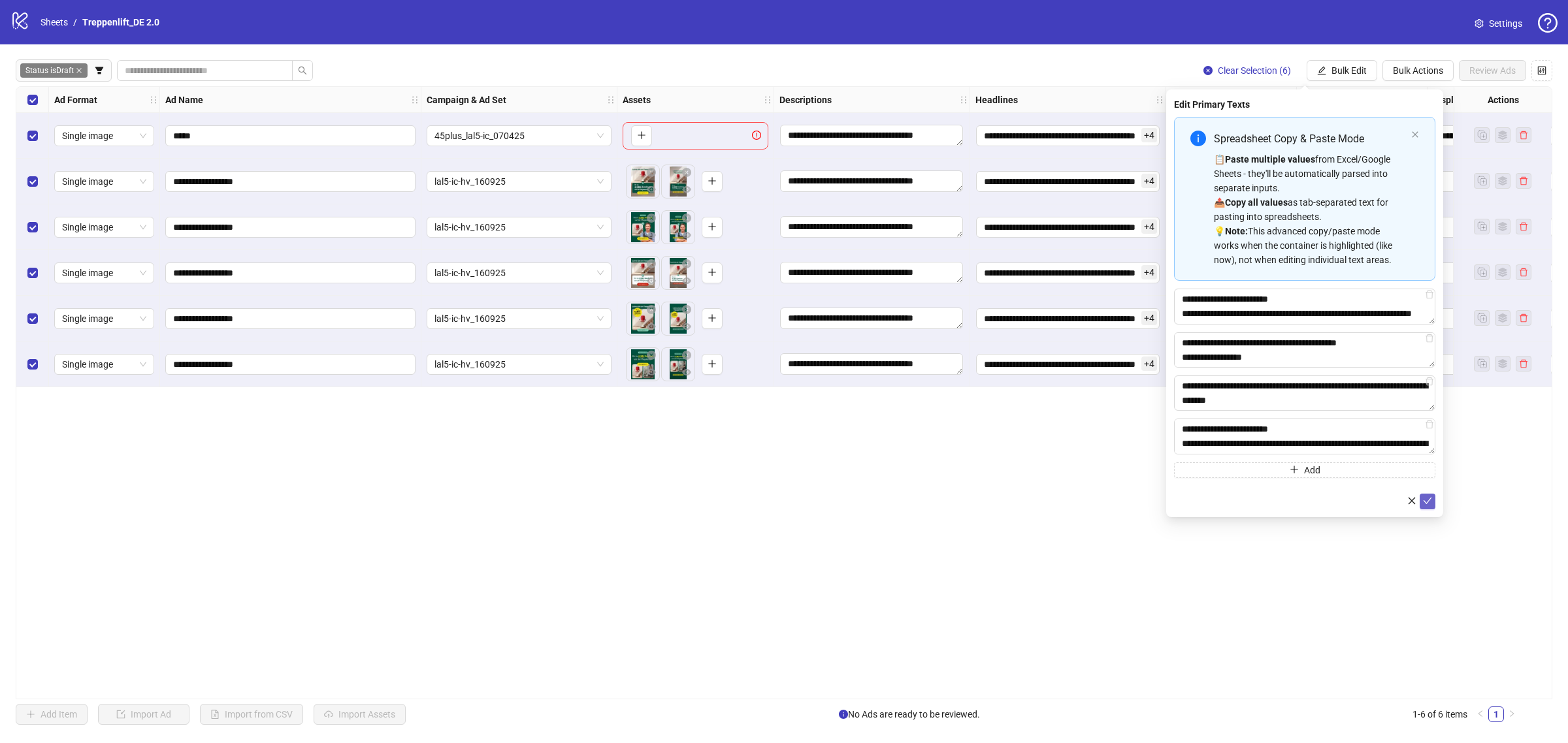
click at [1419, 498] on button "submit" at bounding box center [1427, 501] width 16 height 16
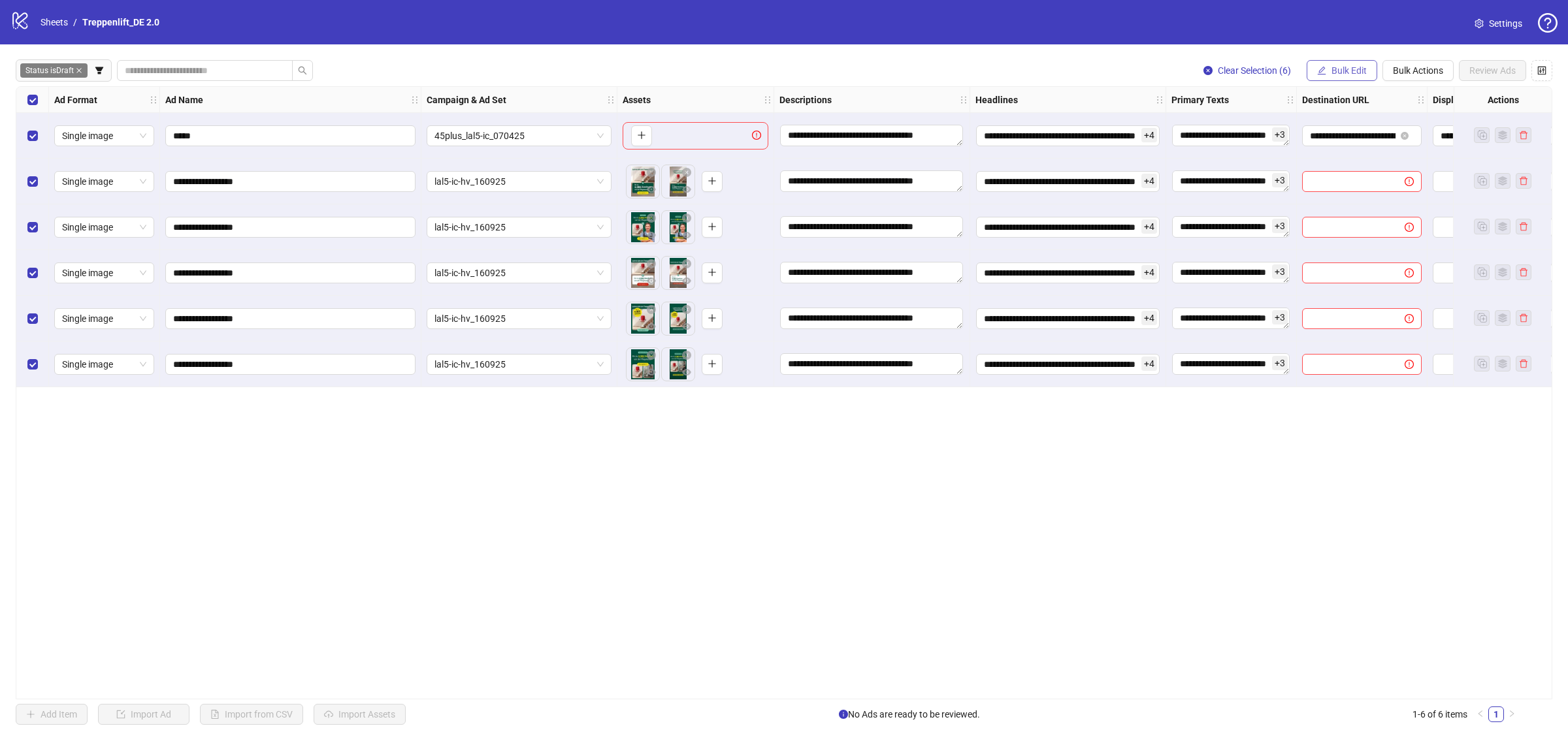
click at [1341, 71] on span "Bulk Edit" at bounding box center [1349, 71] width 35 height 11
click at [1370, 218] on span "Destination URL" at bounding box center [1353, 222] width 77 height 14
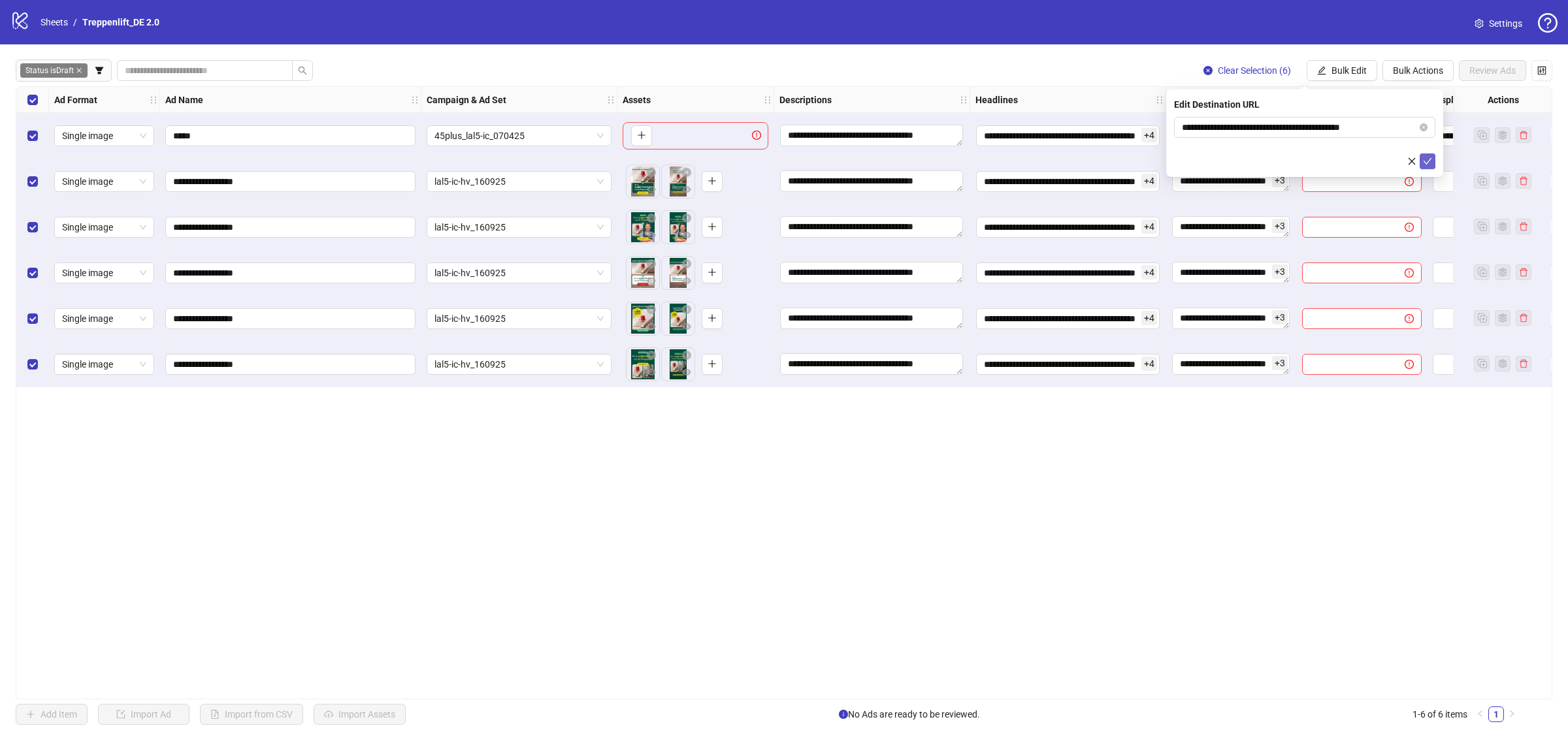
click at [1428, 165] on span "submit" at bounding box center [1428, 162] width 9 height 11
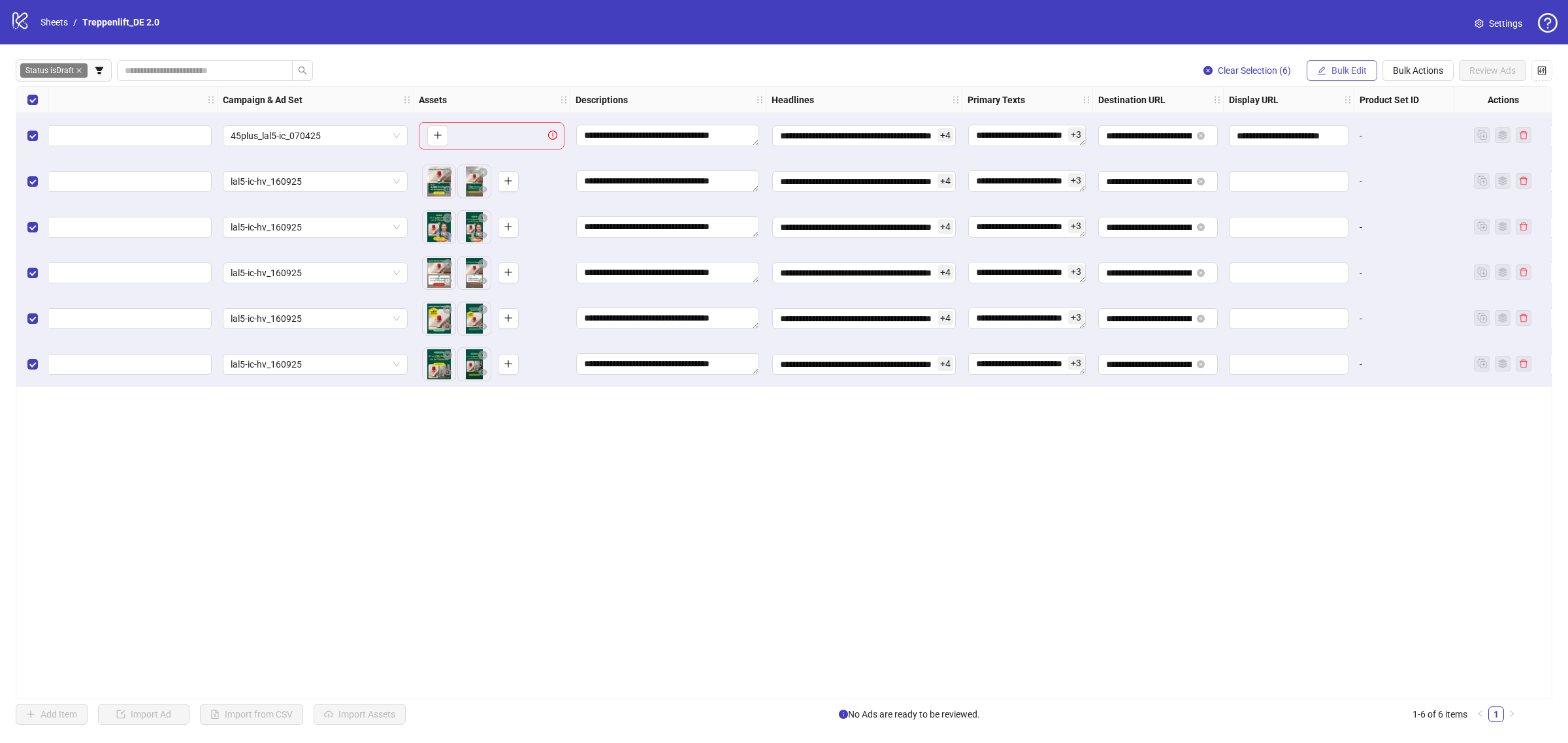
scroll to position [0, 204]
click at [1344, 71] on span "Bulk Edit" at bounding box center [1349, 71] width 35 height 11
click at [1348, 238] on span "Display URL" at bounding box center [1353, 243] width 77 height 14
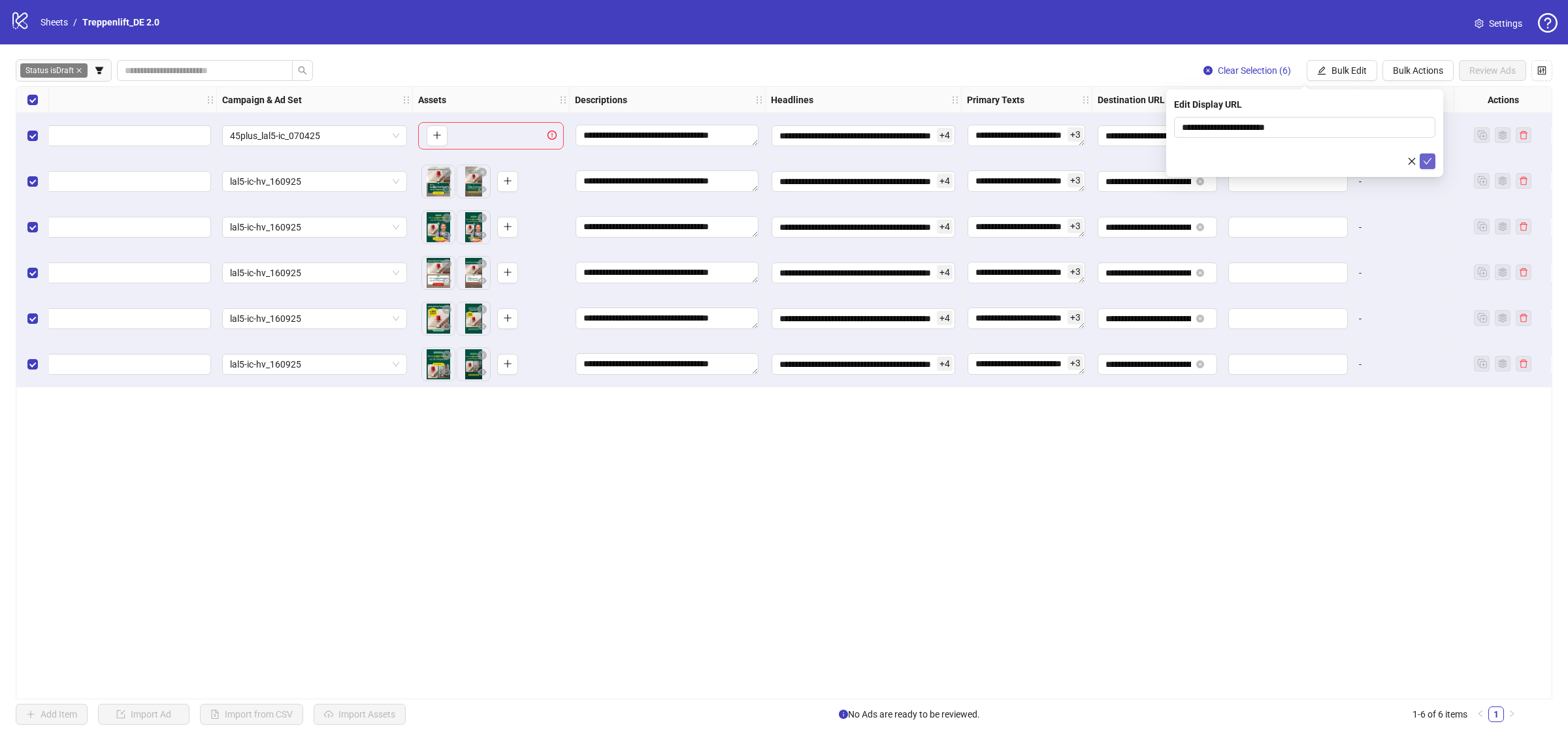
click at [1421, 163] on button "submit" at bounding box center [1427, 161] width 16 height 16
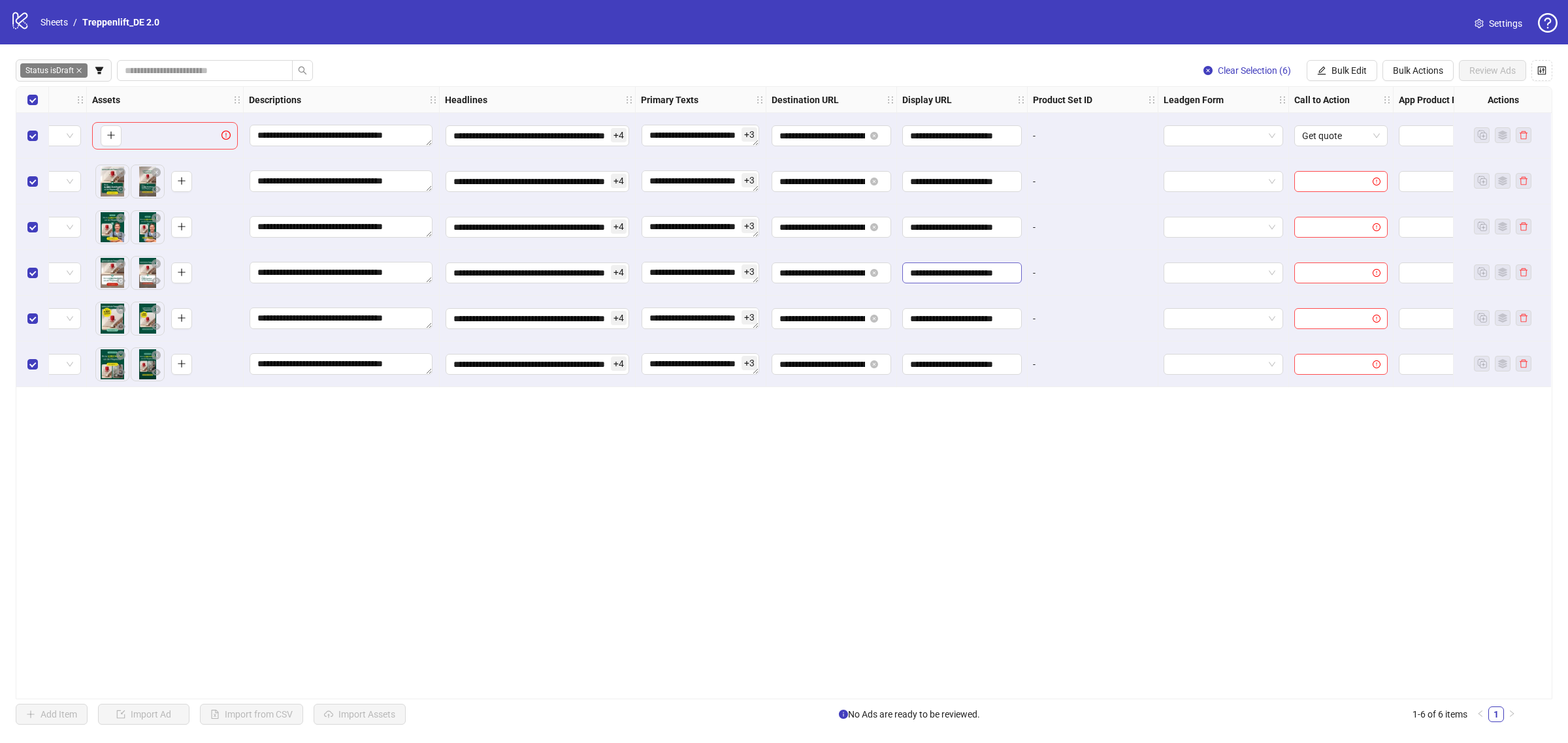
scroll to position [0, 542]
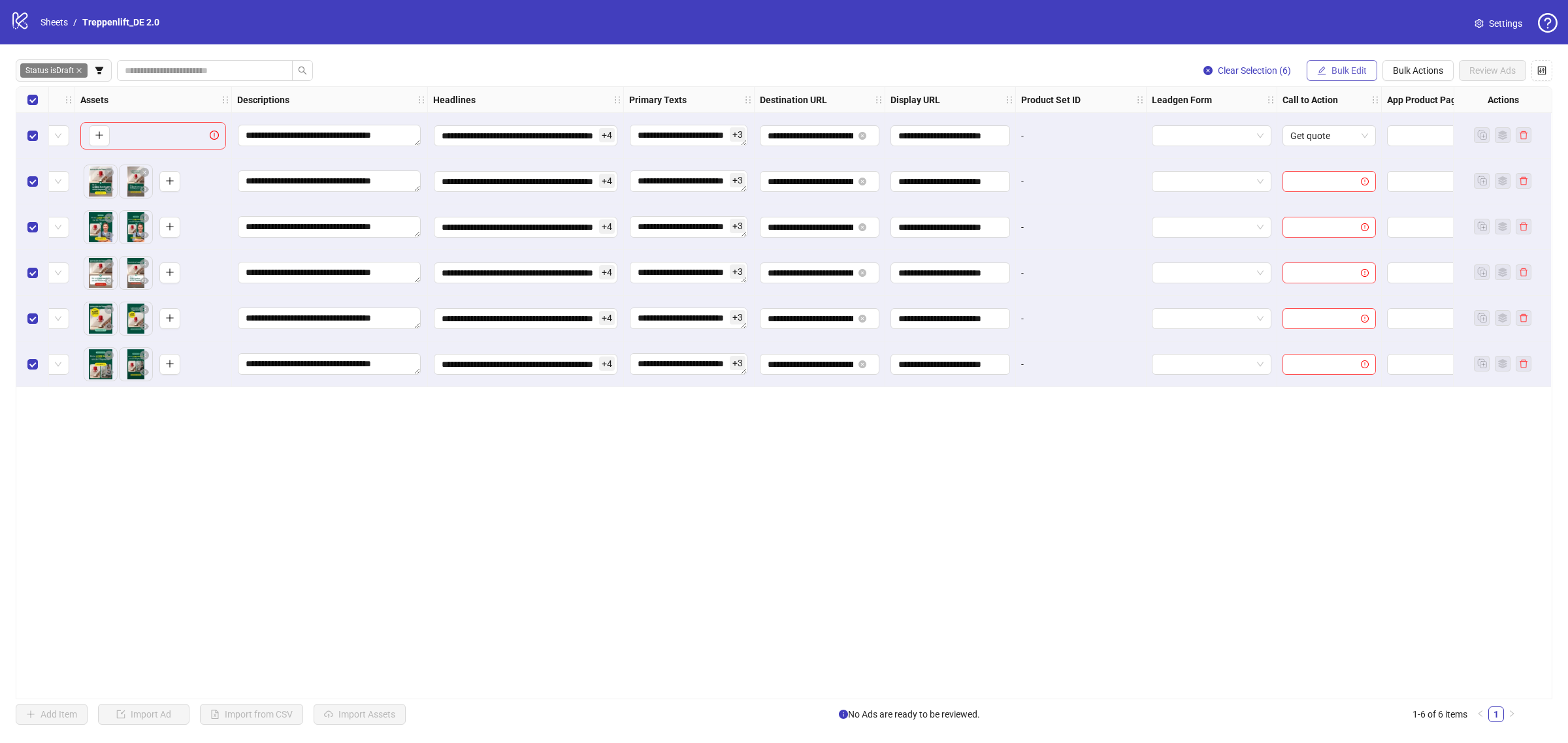
click at [1346, 73] on span "Bulk Edit" at bounding box center [1349, 71] width 35 height 11
click at [1357, 278] on span "Call to Action" at bounding box center [1353, 285] width 77 height 14
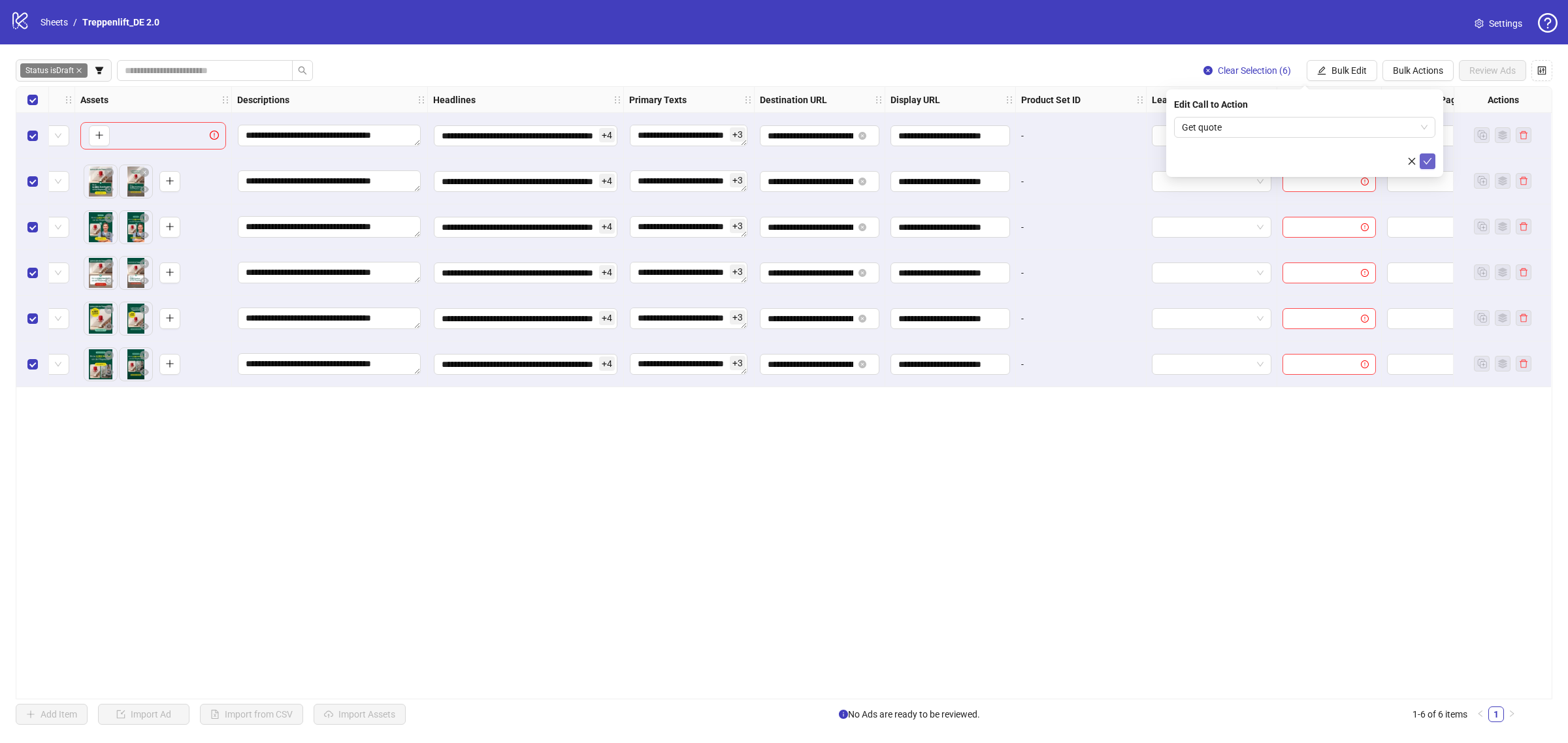
click at [1423, 165] on icon "check" at bounding box center [1428, 162] width 9 height 9
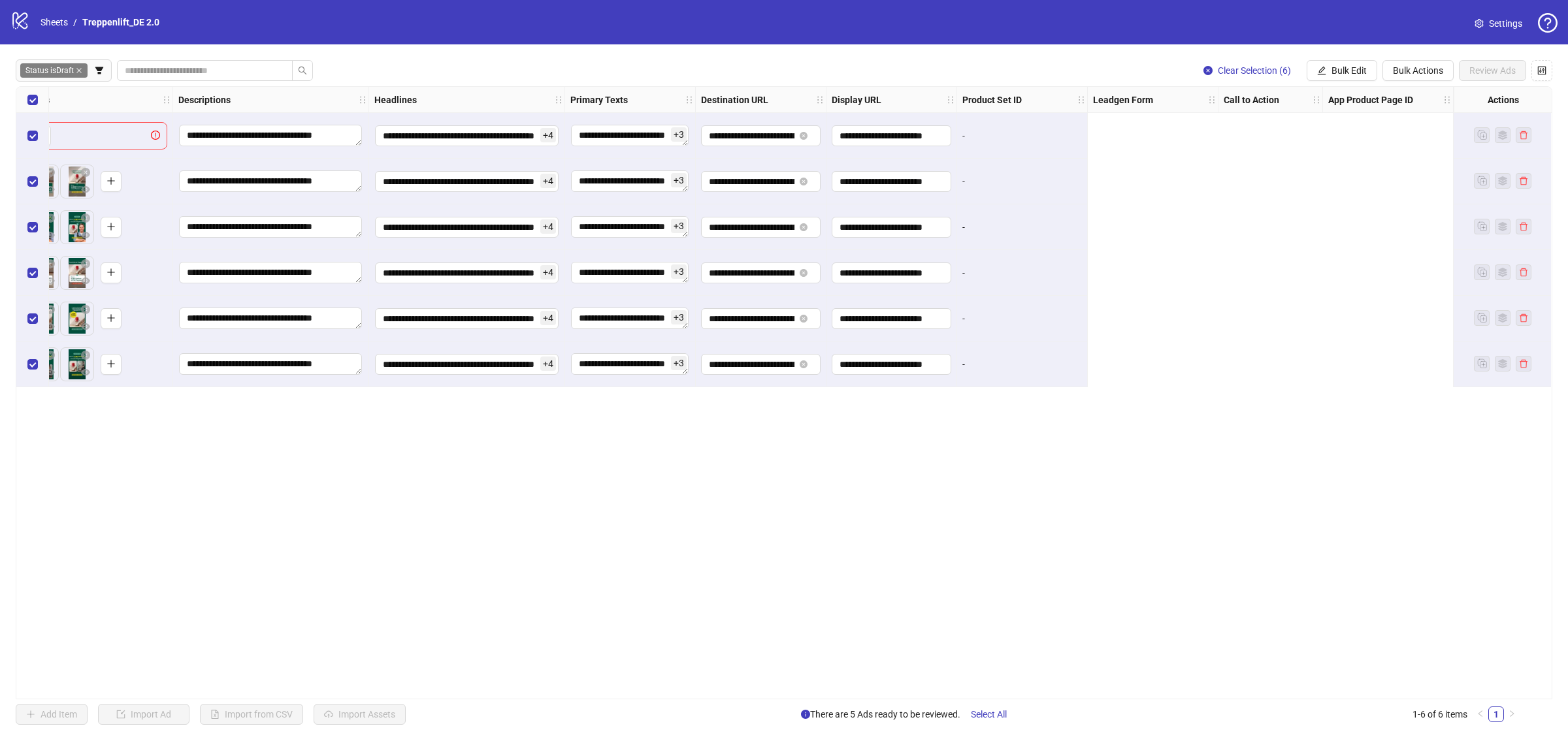
scroll to position [0, 0]
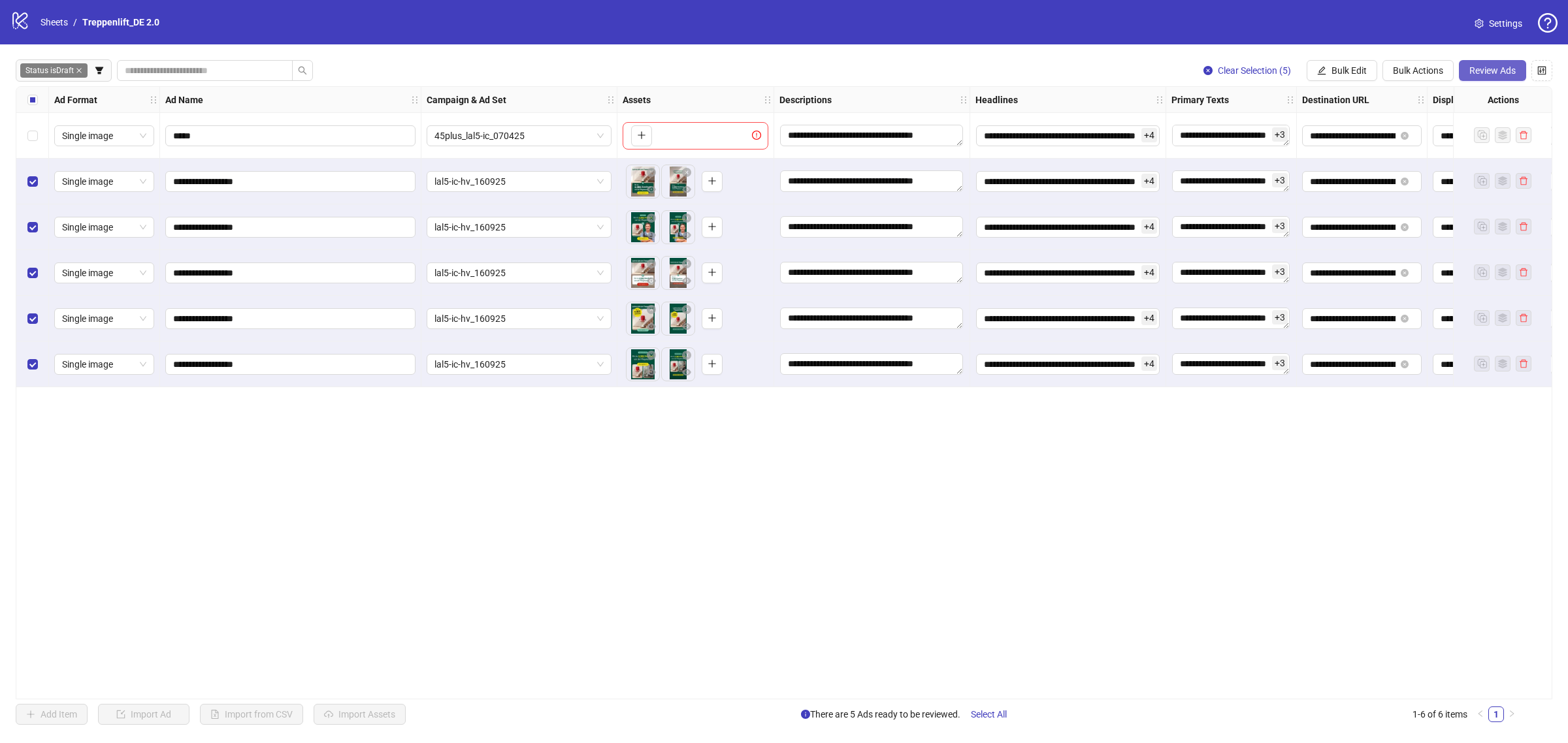
click at [1491, 69] on span "Review Ads" at bounding box center [1492, 71] width 47 height 11
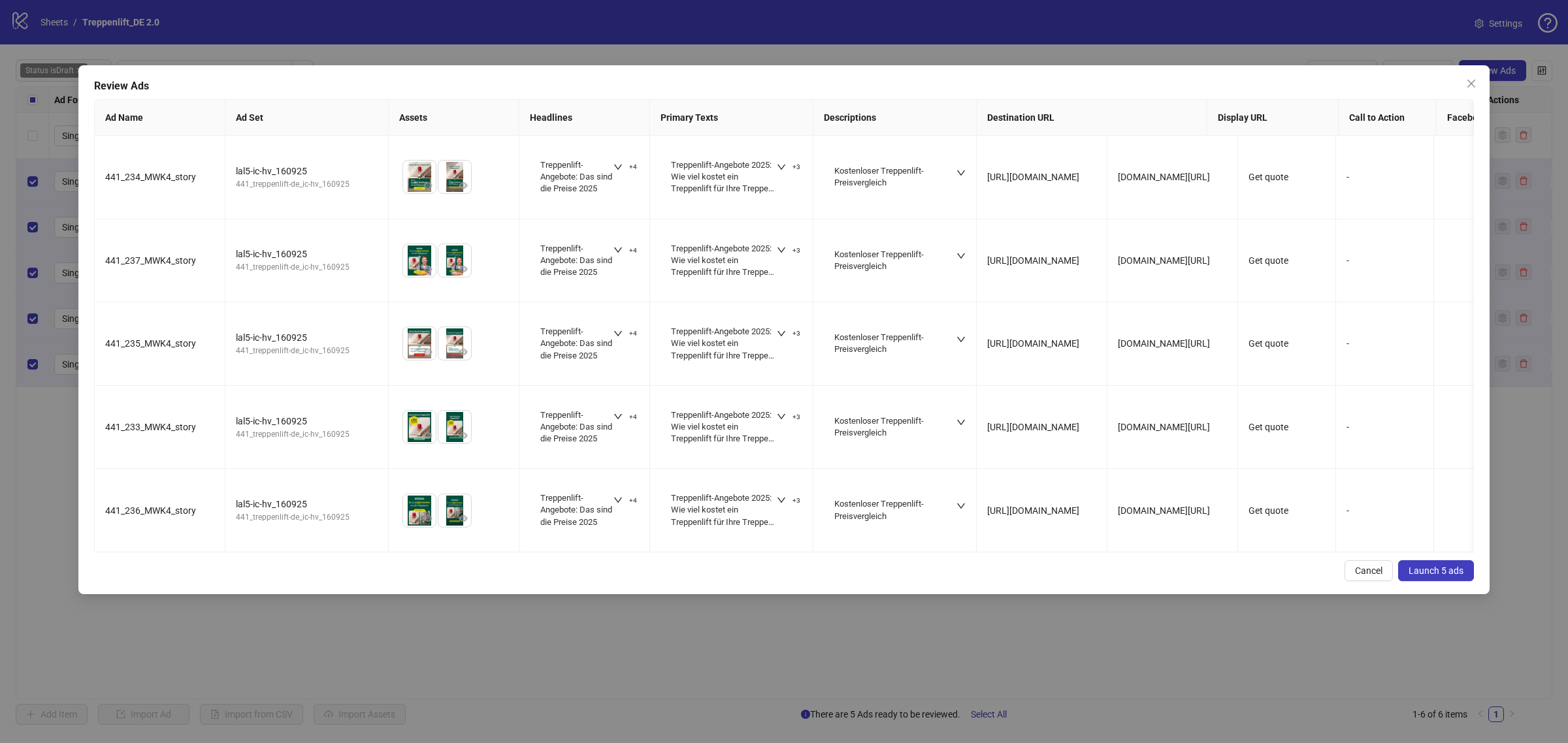
click at [1437, 573] on button "Launch 5 ads" at bounding box center [1436, 571] width 76 height 21
